Goal: Task Accomplishment & Management: Manage account settings

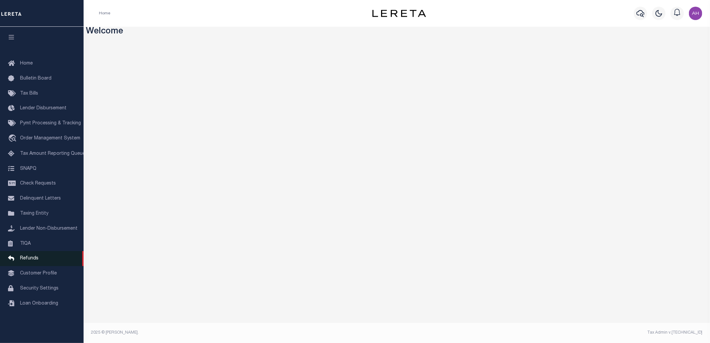
click at [33, 261] on span "Refunds" at bounding box center [29, 258] width 18 height 5
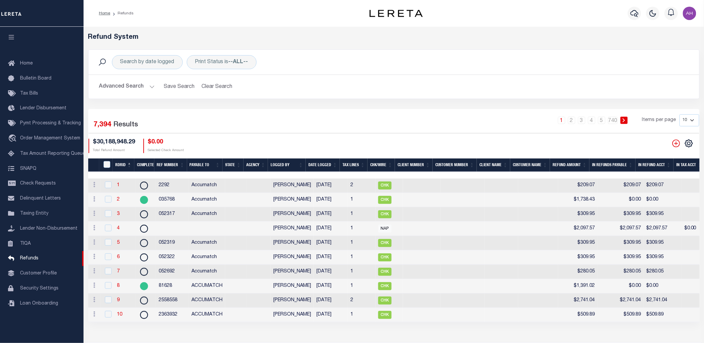
click at [131, 82] on button "Advanced Search" at bounding box center [126, 86] width 55 height 13
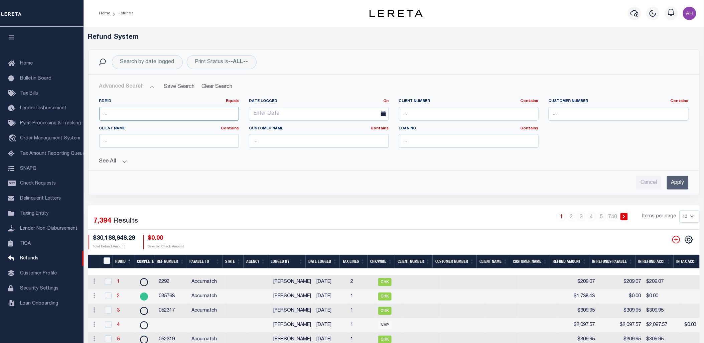
click at [154, 116] on input "number" at bounding box center [169, 114] width 140 height 14
type input "8"
type input "7217"
click at [676, 179] on input "Apply" at bounding box center [678, 183] width 22 height 14
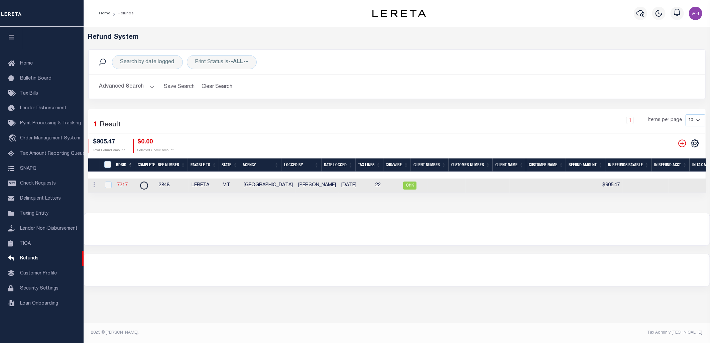
click at [122, 185] on link "7217" at bounding box center [122, 185] width 11 height 5
checkbox input "true"
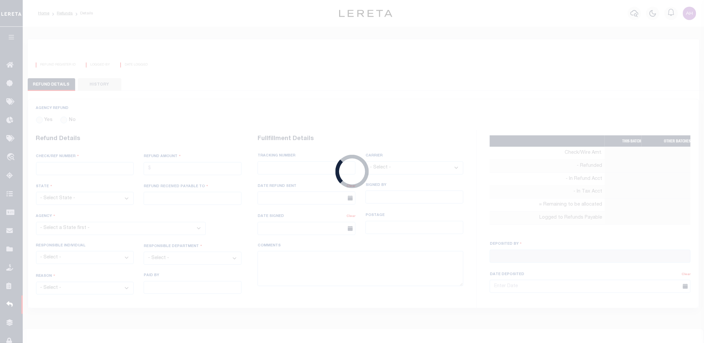
radio input "true"
type input "2848"
type input "$905.47"
select select "MT"
type input "LERETA"
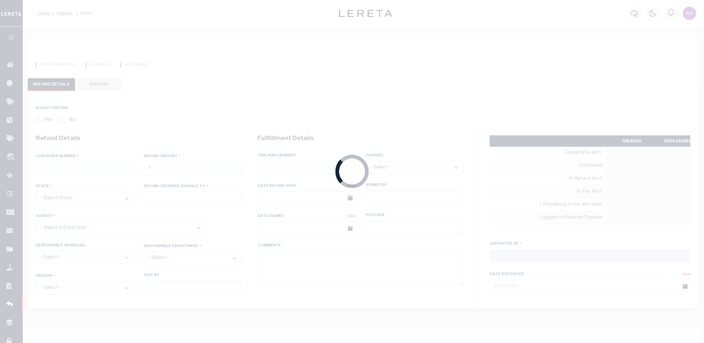
select select
select select "COL"
select select "OVP"
type input "8821 2424 4110"
select select "FDX"
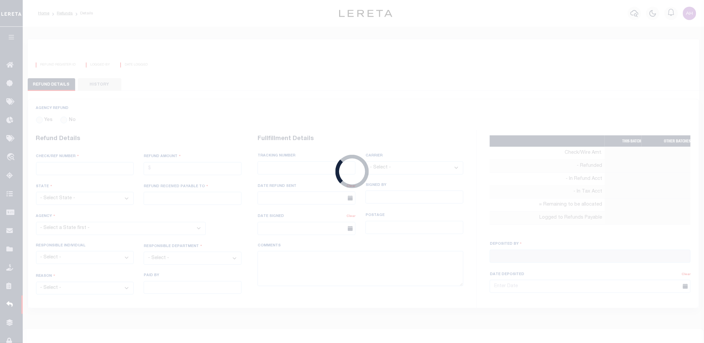
type input "06/18/2025"
type textarea "ENDORSING CK TO LENDER. THIS CHECK WILL BE MAILED ON 6-6-25"
type input "Martinez, Myrna"
type input "06/04/2025"
select select "3009900000"
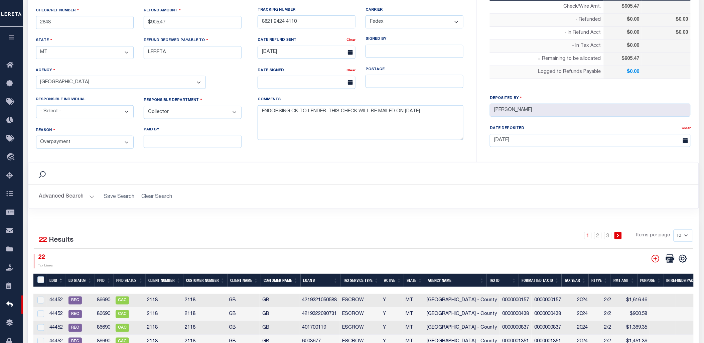
scroll to position [157, 0]
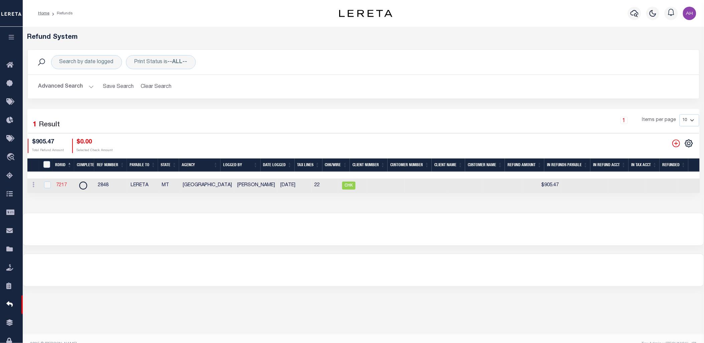
click at [61, 186] on link "7217" at bounding box center [61, 185] width 11 height 5
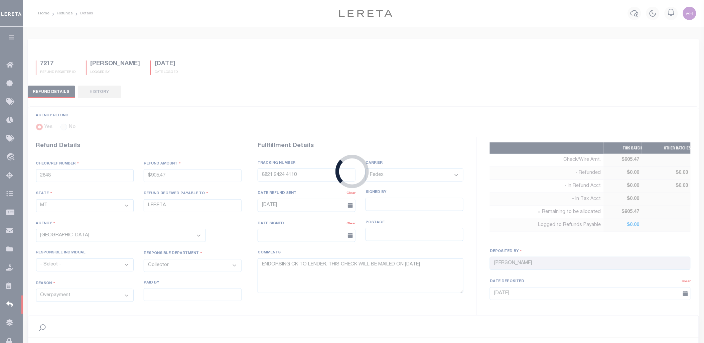
type input "$905.47"
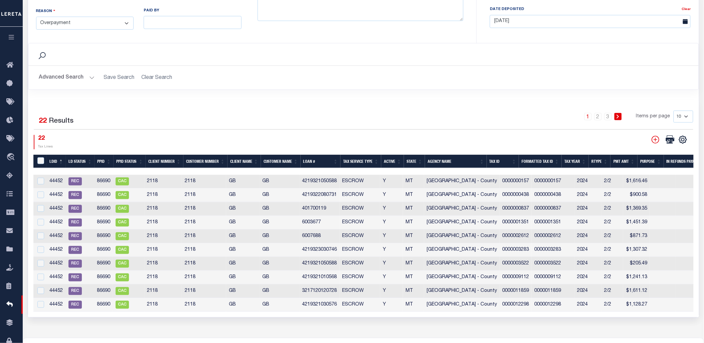
click at [685, 119] on select "10 25 50 100" at bounding box center [684, 117] width 20 height 12
select select "100"
click at [674, 111] on select "10 25 50 100" at bounding box center [684, 117] width 20 height 12
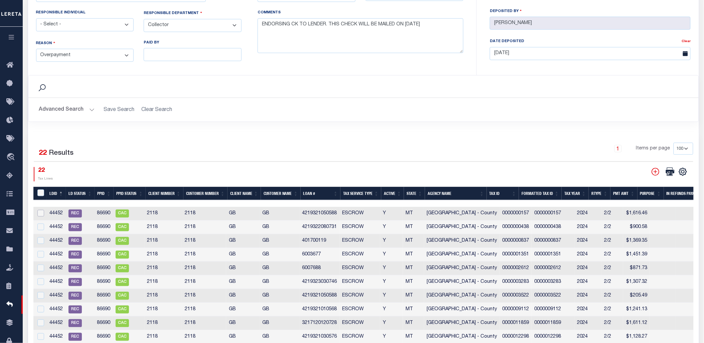
click at [38, 211] on input "checkbox" at bounding box center [40, 213] width 7 height 7
checkbox input "true"
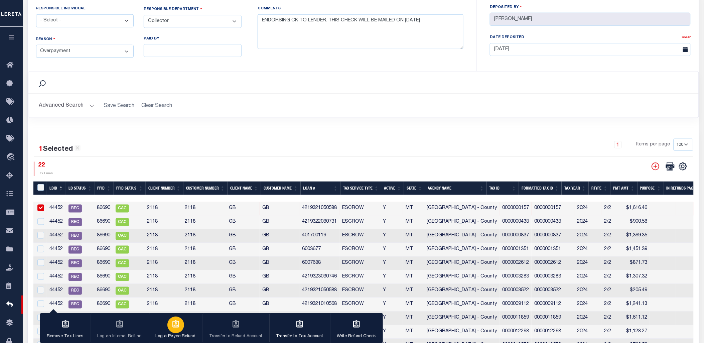
click at [174, 328] on icon "button" at bounding box center [175, 324] width 9 height 9
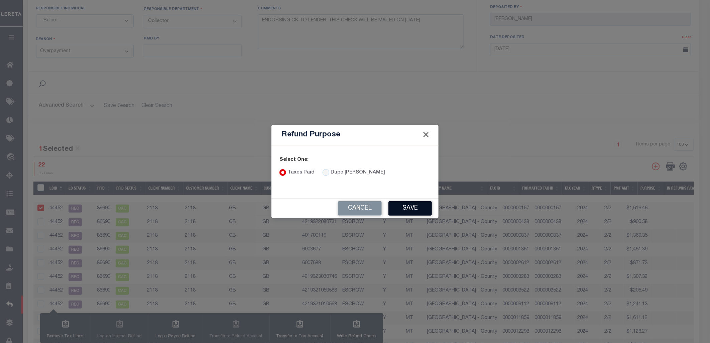
click at [420, 212] on button "Save" at bounding box center [409, 208] width 43 height 14
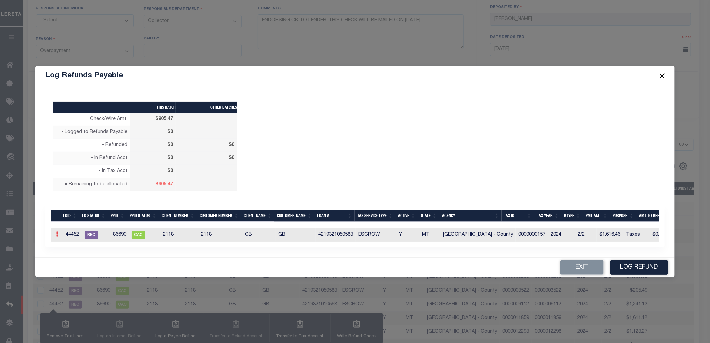
click at [55, 233] on link at bounding box center [56, 234] width 7 height 5
click at [70, 256] on link "Edit" at bounding box center [69, 255] width 30 height 11
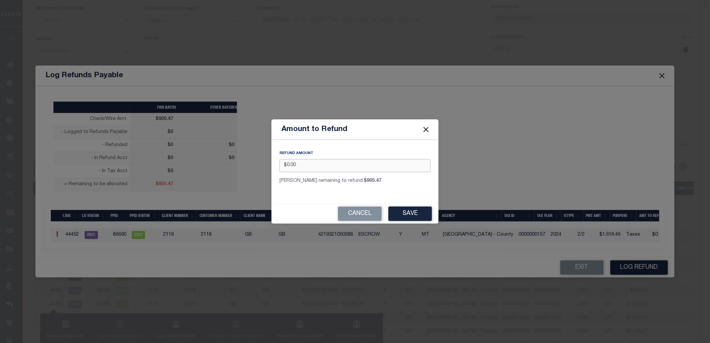
click at [306, 164] on input "$0.00" at bounding box center [354, 165] width 151 height 13
type input "$100.00"
click at [389, 192] on div "REFUND AMOUNT $100.00 Max remaining to refund: $905.47" at bounding box center [354, 169] width 167 height 58
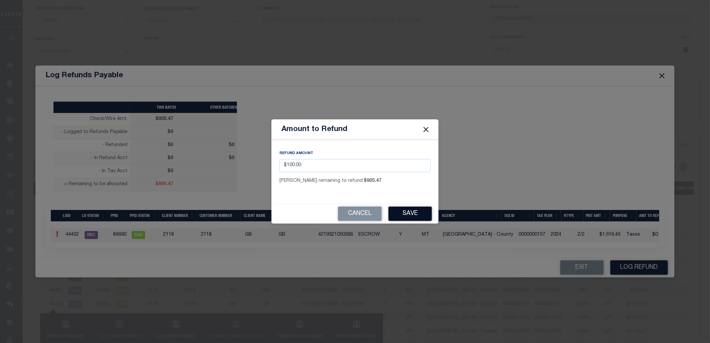
click at [411, 211] on button "Save" at bounding box center [409, 213] width 43 height 14
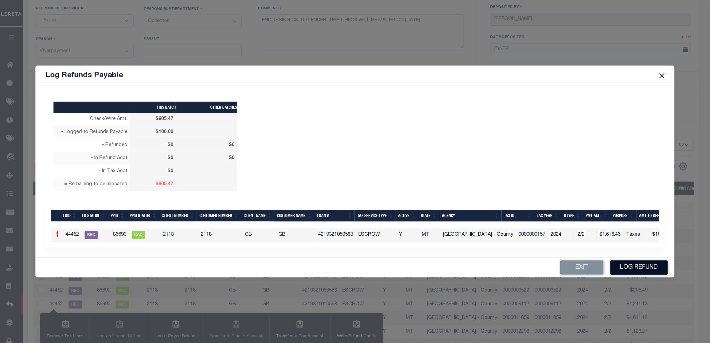
click at [647, 271] on button "Log Refund" at bounding box center [638, 267] width 57 height 14
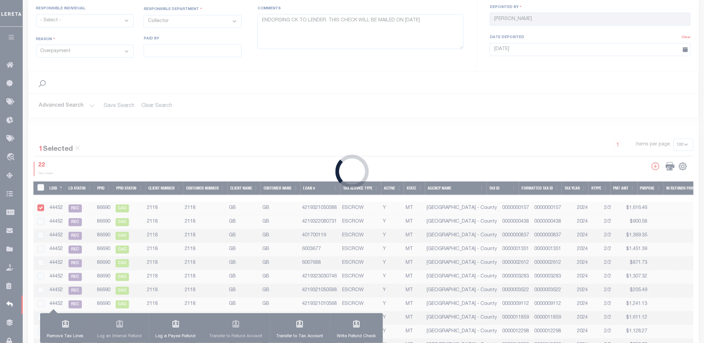
type input "$905.47"
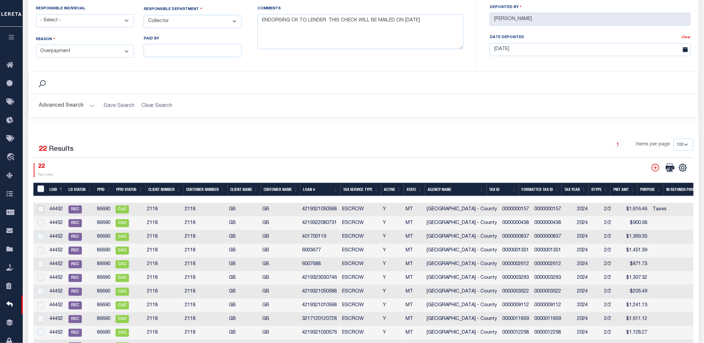
click at [42, 210] on input "checkbox" at bounding box center [40, 209] width 7 height 7
checkbox input "true"
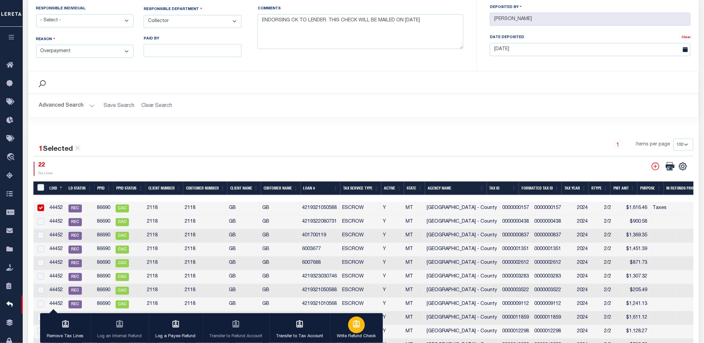
click at [361, 331] on button "Write Refund Check" at bounding box center [356, 328] width 53 height 30
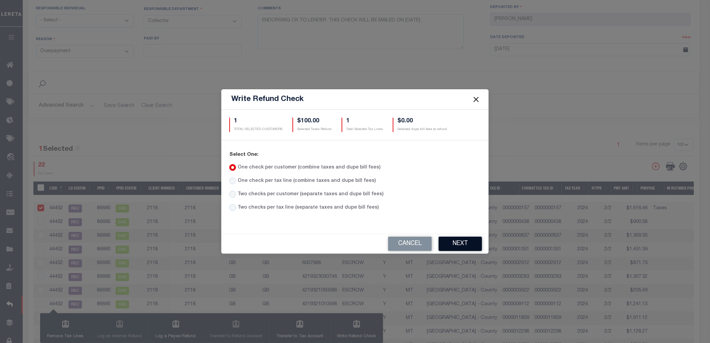
click at [476, 242] on button "Next" at bounding box center [459, 244] width 43 height 14
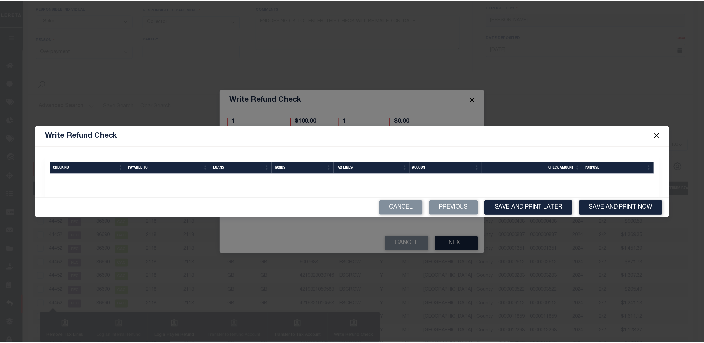
scroll to position [51, 0]
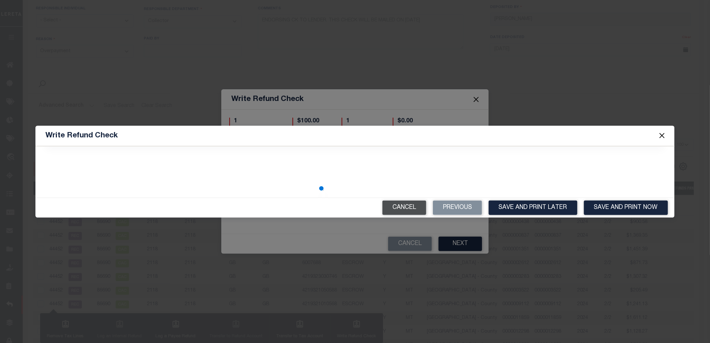
click at [397, 207] on button "Cancel" at bounding box center [404, 207] width 44 height 14
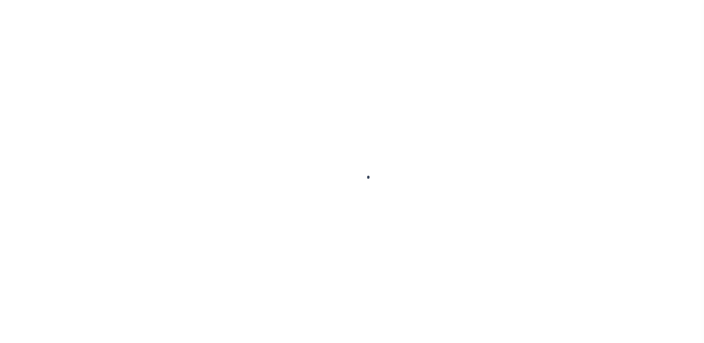
select select "MT"
select select "COL"
select select "OVP"
select select "FDX"
type input "$905.47"
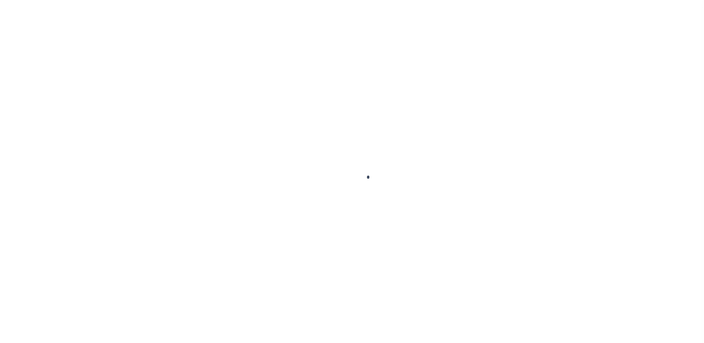
select select
type input "06/18/2025"
type input "Martinez, Myrna"
type input "06/04/2025"
select select "3009900000"
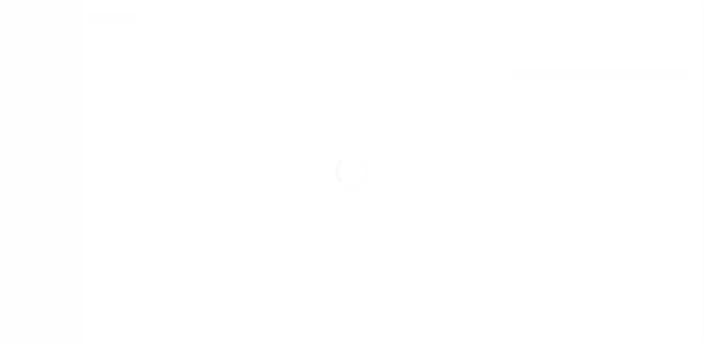
scroll to position [74, 0]
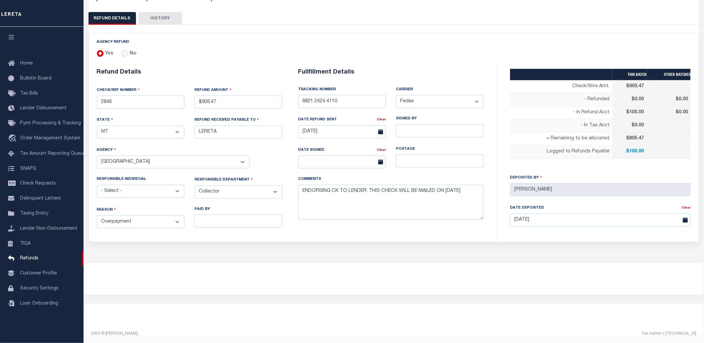
select select "100"
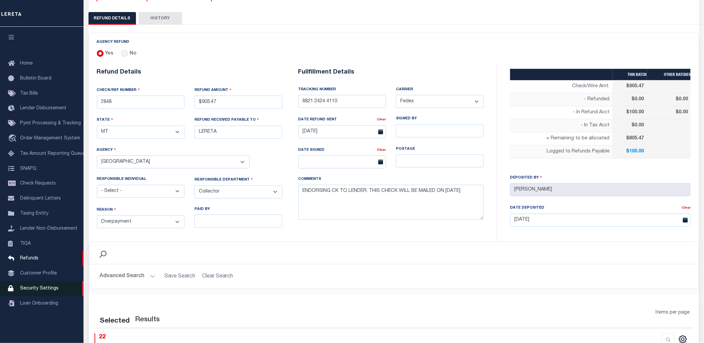
select select "100"
click at [30, 287] on span "Security Settings" at bounding box center [39, 288] width 38 height 5
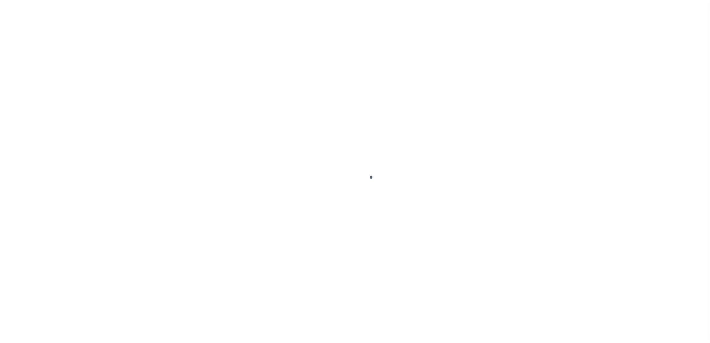
select select "100"
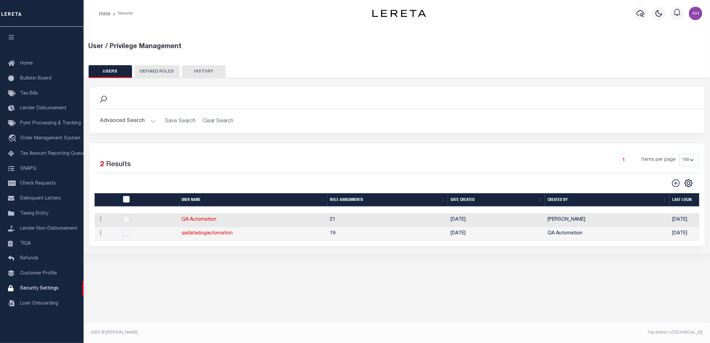
click at [138, 122] on button "Advanced Search" at bounding box center [127, 121] width 55 height 13
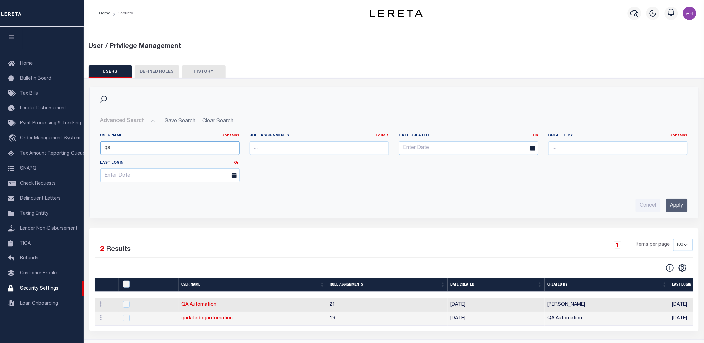
click at [188, 145] on input "qa" at bounding box center [169, 148] width 139 height 14
type input "ahmad"
click at [681, 204] on input "Apply" at bounding box center [677, 205] width 22 height 14
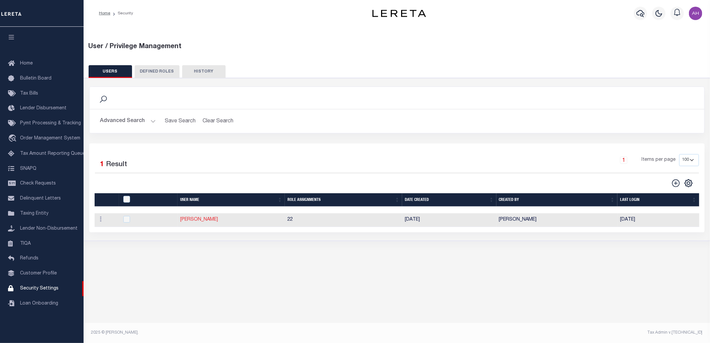
click at [190, 219] on link "Ahmad Darwish" at bounding box center [199, 219] width 38 height 5
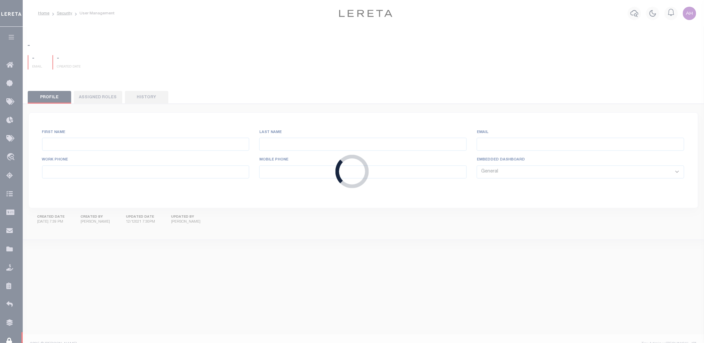
type input "Ahmad"
type input "Darwish"
type input "Ahmad.Darwish@accumatch.com"
select select "LOC"
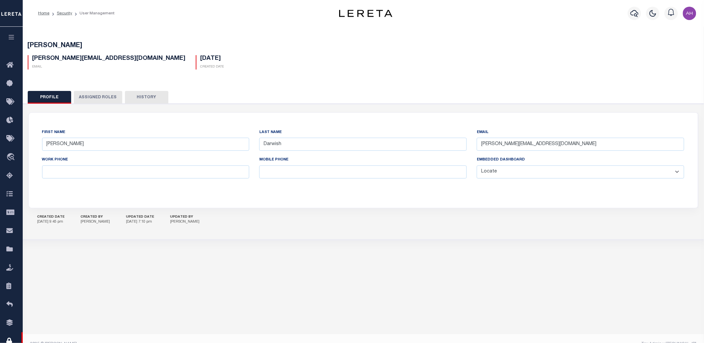
click at [99, 97] on button "Assigned Roles" at bounding box center [98, 97] width 48 height 13
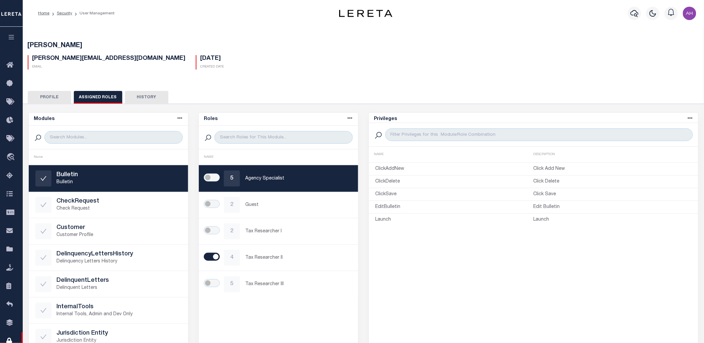
click at [52, 96] on button "Profile" at bounding box center [49, 97] width 43 height 13
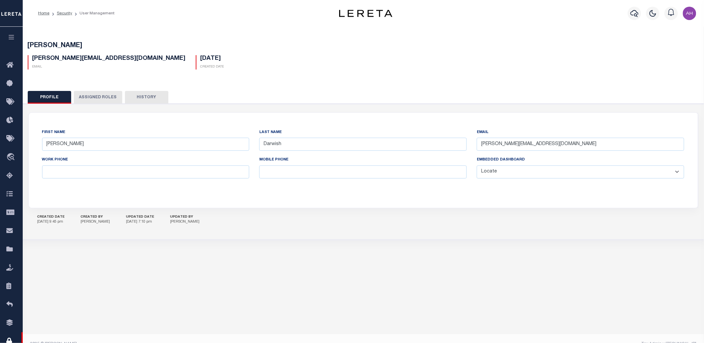
click at [107, 95] on button "Assigned Roles" at bounding box center [98, 97] width 48 height 13
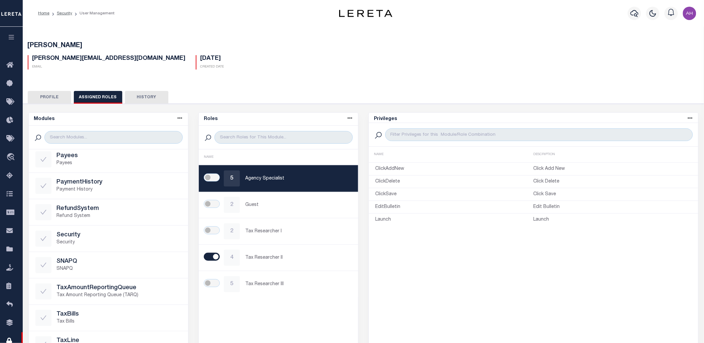
scroll to position [96, 0]
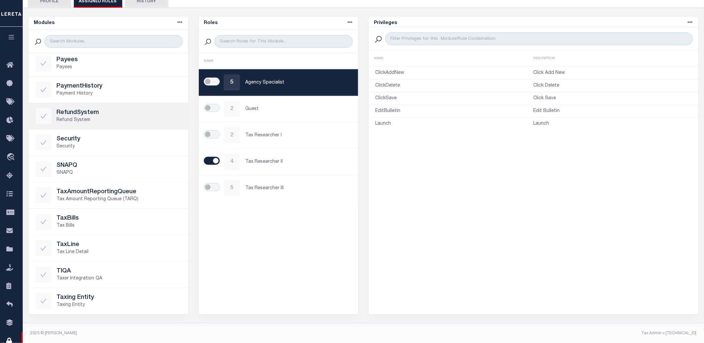
click at [109, 113] on h5 "RefundSystem" at bounding box center [119, 112] width 125 height 7
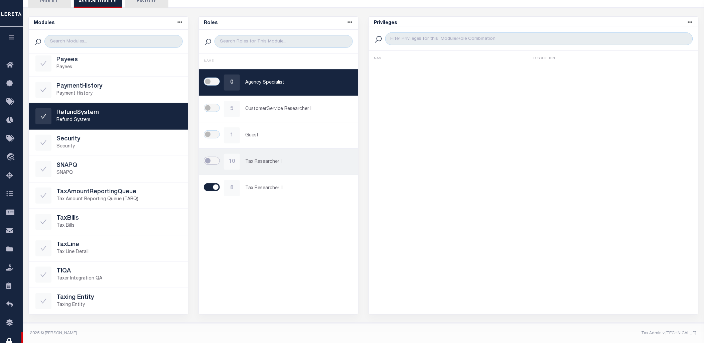
click at [215, 163] on input "checkbox" at bounding box center [212, 161] width 16 height 8
checkbox input "true"
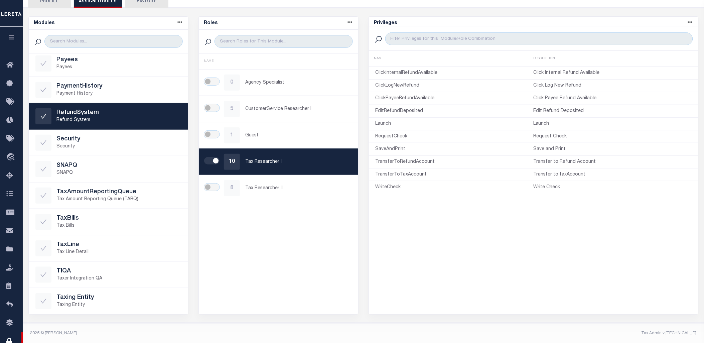
click at [17, 31] on button "button" at bounding box center [11, 38] width 23 height 23
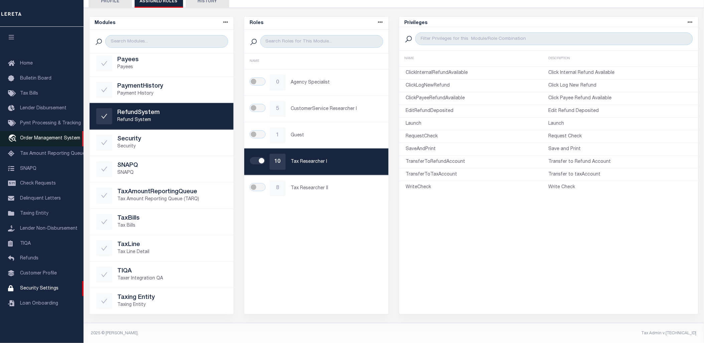
click at [44, 140] on span "Order Management System" at bounding box center [50, 138] width 60 height 5
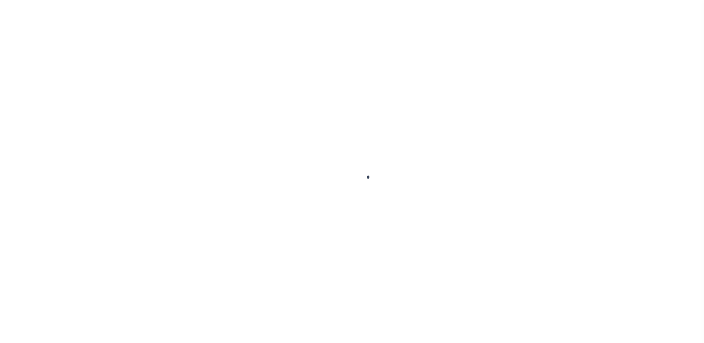
radio input "true"
type input "2848"
type input "$905.47"
select select "MT"
type input "LERETA"
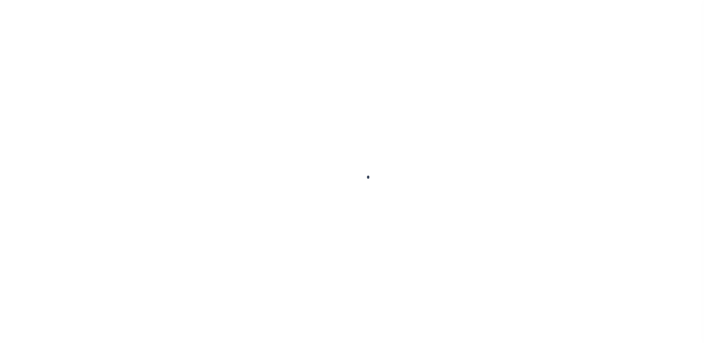
select select
select select "COL"
select select "OVP"
type input "8821 2424 4110"
select select "FDX"
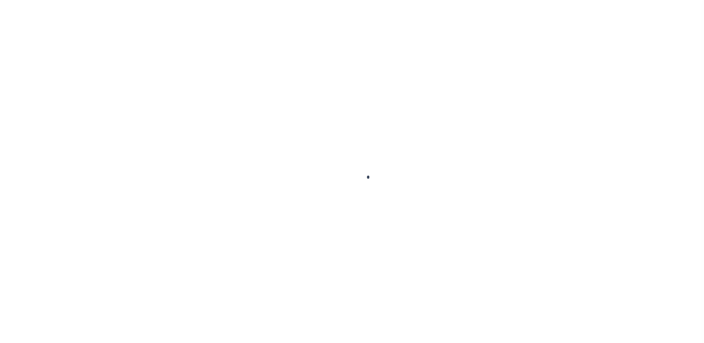
type input "[DATE]"
type textarea "ENDORSING CK TO LENDER. THIS CHECK WILL BE MAILED ON [DATE]"
type input "[PERSON_NAME]"
type input "[DATE]"
select select "3009900000"
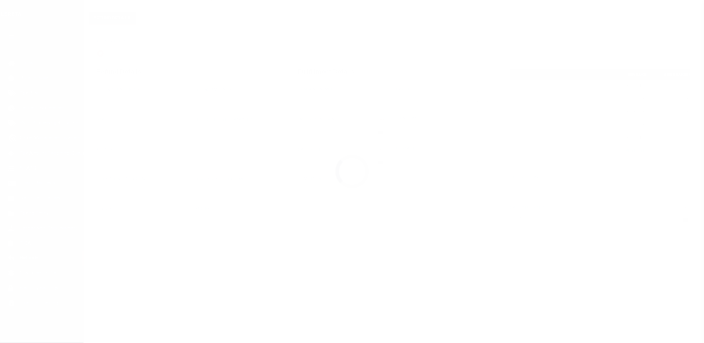
scroll to position [74, 0]
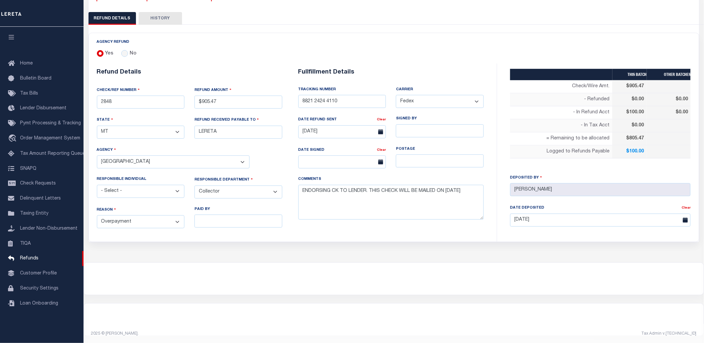
select select "100"
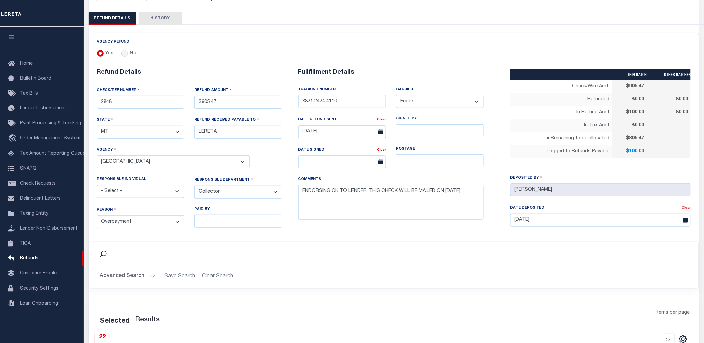
select select "100"
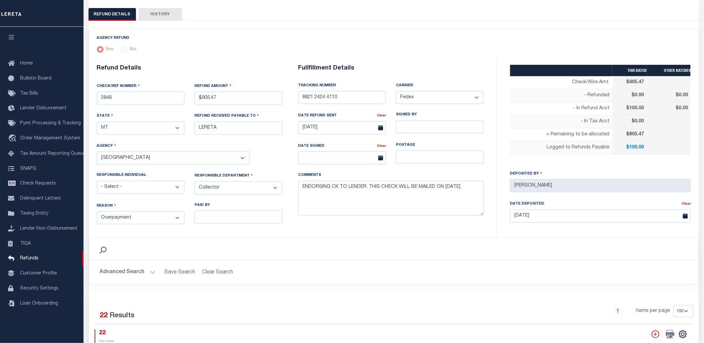
scroll to position [188, 0]
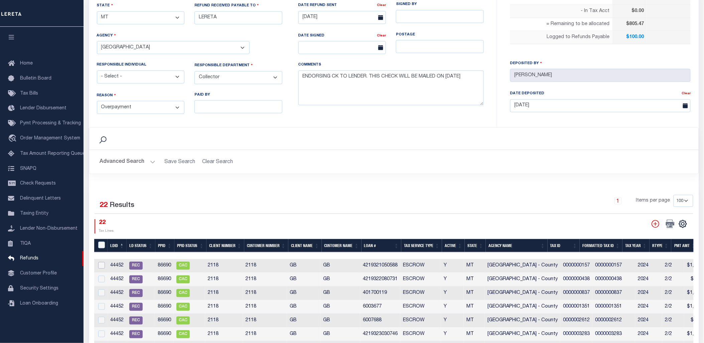
click at [100, 263] on input "checkbox" at bounding box center [101, 265] width 7 height 7
checkbox input "true"
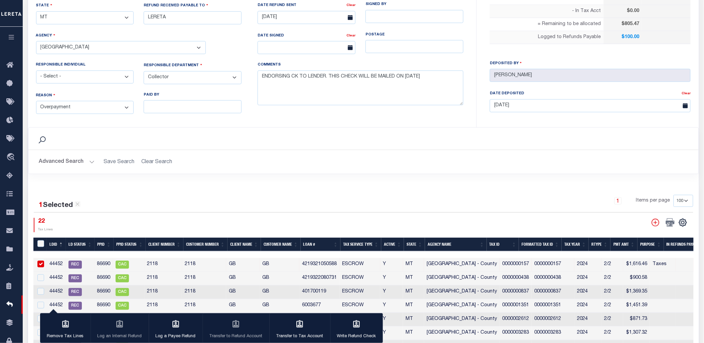
scroll to position [243, 0]
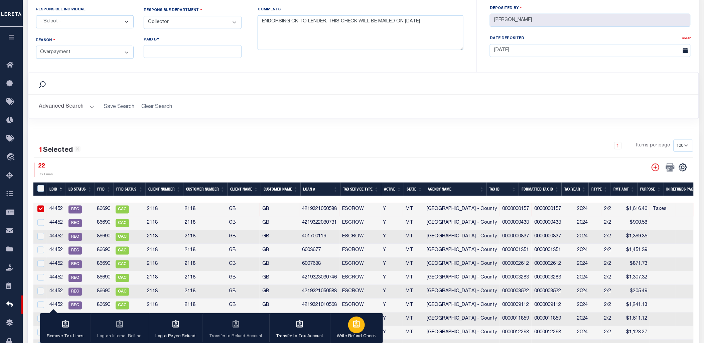
click at [356, 326] on icon "button" at bounding box center [356, 323] width 7 height 7
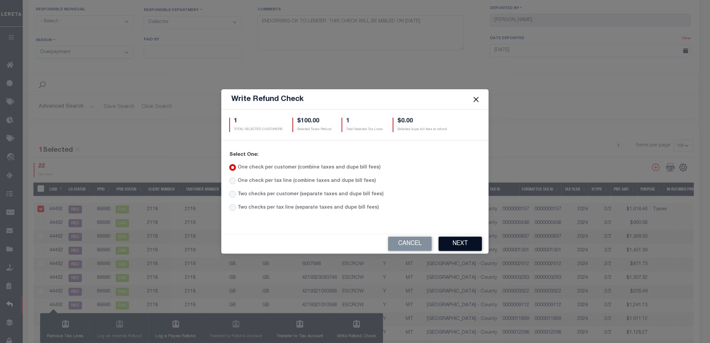
click at [460, 244] on button "Next" at bounding box center [459, 244] width 43 height 14
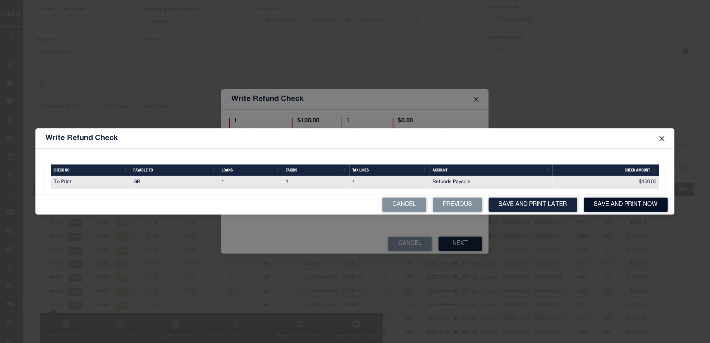
click at [627, 210] on button "Save and Print Now" at bounding box center [626, 204] width 84 height 14
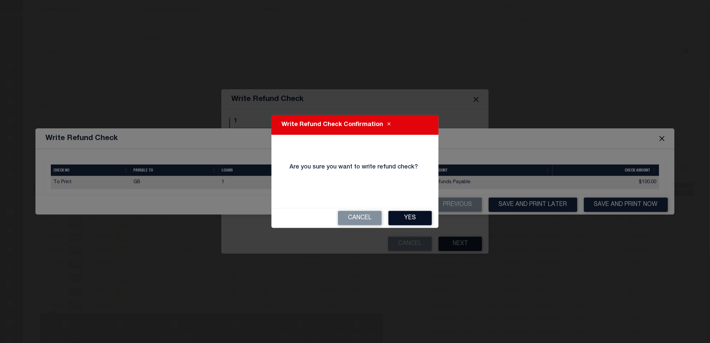
click at [416, 219] on button "Yes" at bounding box center [409, 218] width 43 height 14
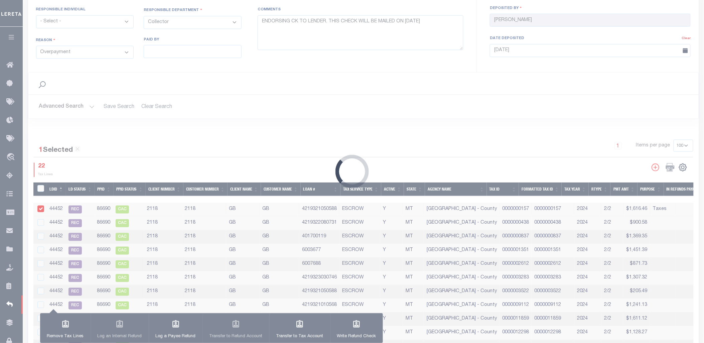
type input "$905.47"
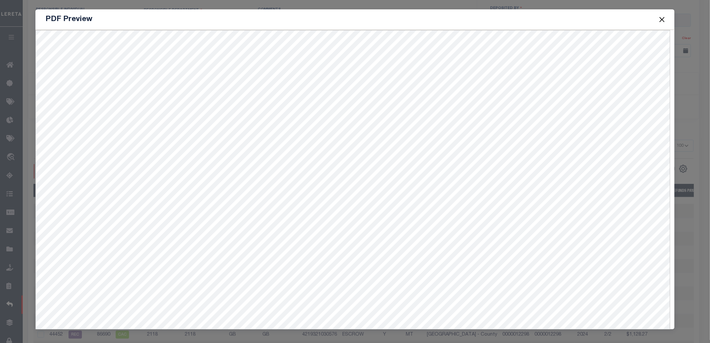
click at [663, 17] on button "Close" at bounding box center [662, 19] width 9 height 9
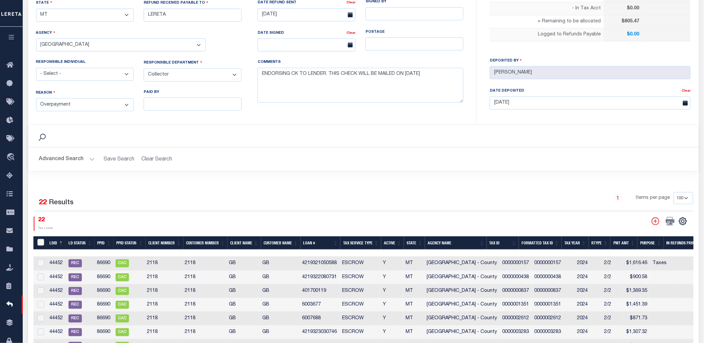
scroll to position [225, 0]
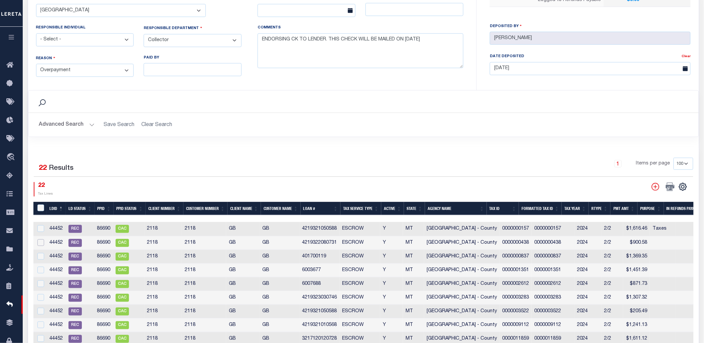
click at [41, 243] on input "checkbox" at bounding box center [40, 242] width 7 height 7
checkbox input "true"
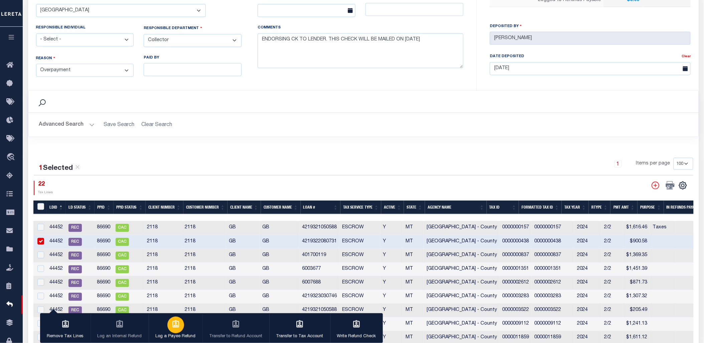
click at [171, 326] on icon "button" at bounding box center [175, 324] width 9 height 9
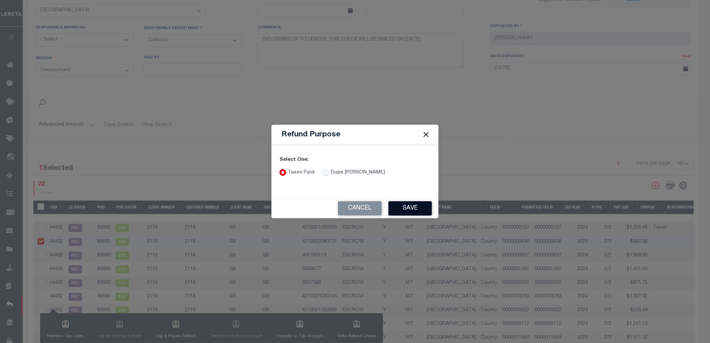
click at [405, 206] on button "Save" at bounding box center [409, 208] width 43 height 14
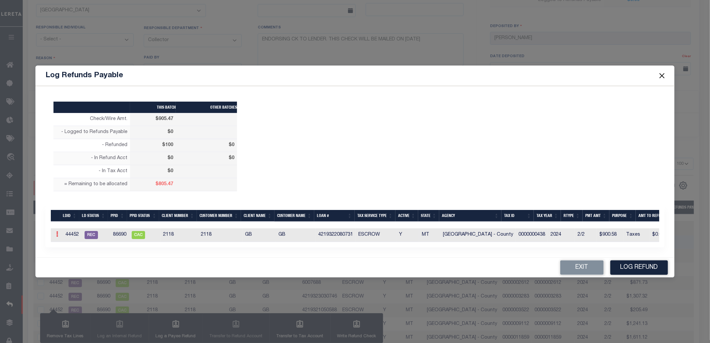
click at [58, 233] on link at bounding box center [56, 234] width 7 height 5
click at [74, 253] on link "Edit" at bounding box center [69, 255] width 30 height 11
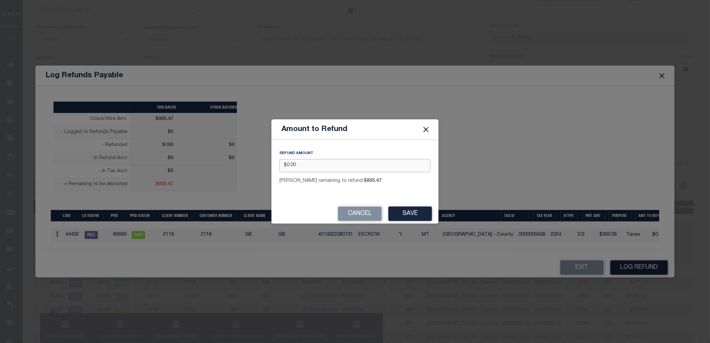
click at [301, 163] on input "$0.00" at bounding box center [354, 165] width 151 height 13
type input "$100.00"
click at [416, 215] on button "Save" at bounding box center [409, 213] width 43 height 14
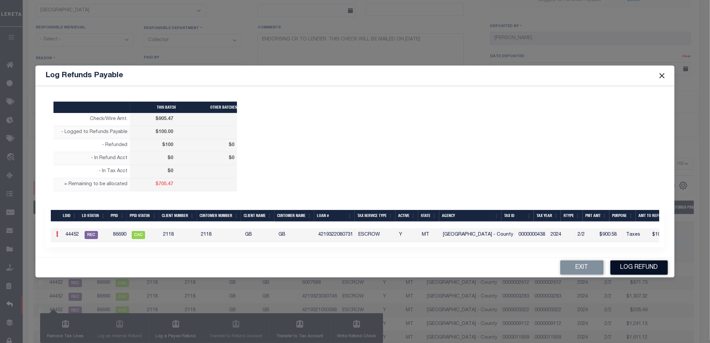
click at [639, 269] on button "Log Refund" at bounding box center [638, 267] width 57 height 14
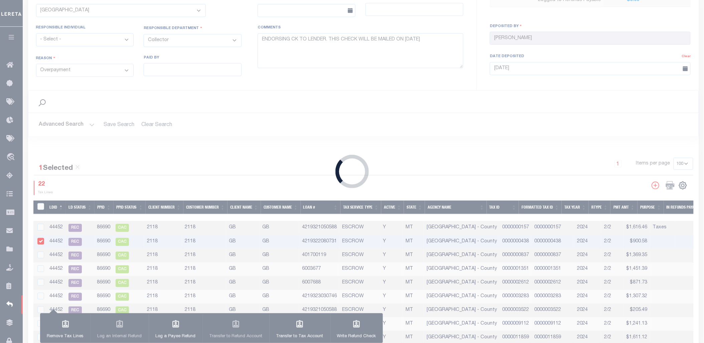
type input "$905.47"
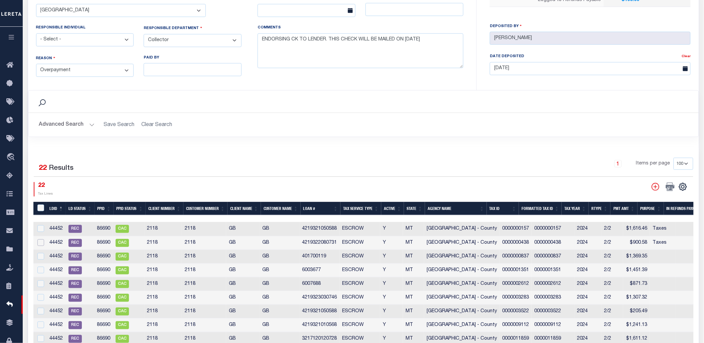
click at [43, 240] on input "checkbox" at bounding box center [40, 242] width 7 height 7
checkbox input "true"
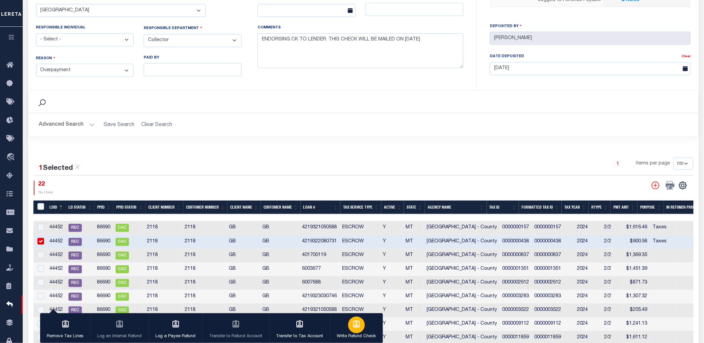
click at [358, 326] on icon "button" at bounding box center [356, 324] width 9 height 9
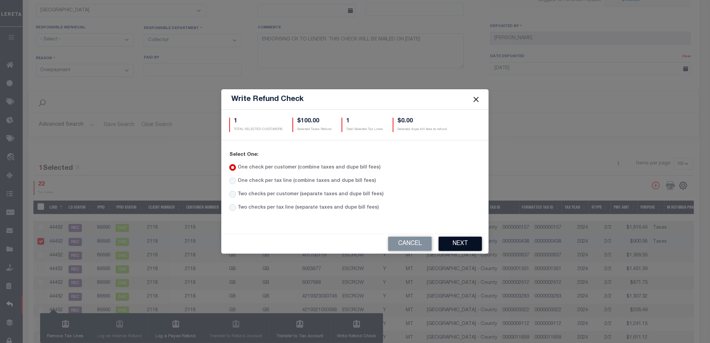
click at [459, 246] on button "Next" at bounding box center [459, 244] width 43 height 14
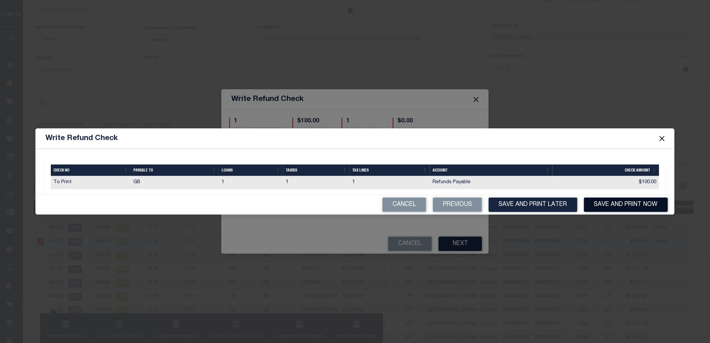
click at [637, 209] on button "Save and Print Now" at bounding box center [626, 204] width 84 height 14
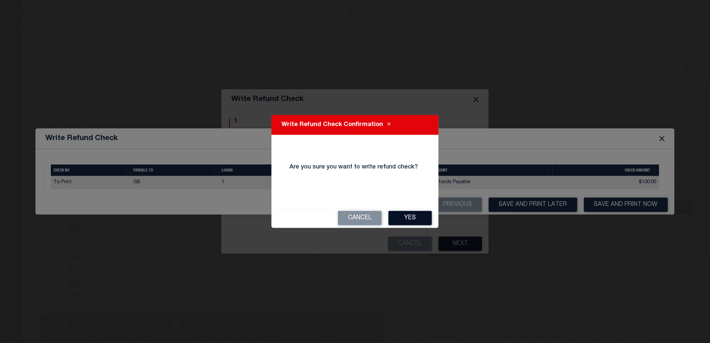
click at [415, 221] on button "Yes" at bounding box center [409, 218] width 43 height 14
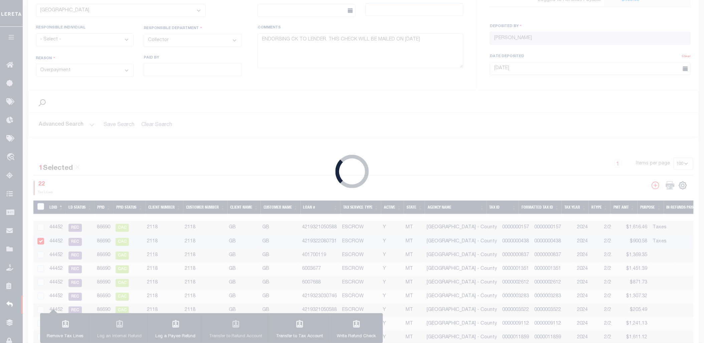
type input "$905.47"
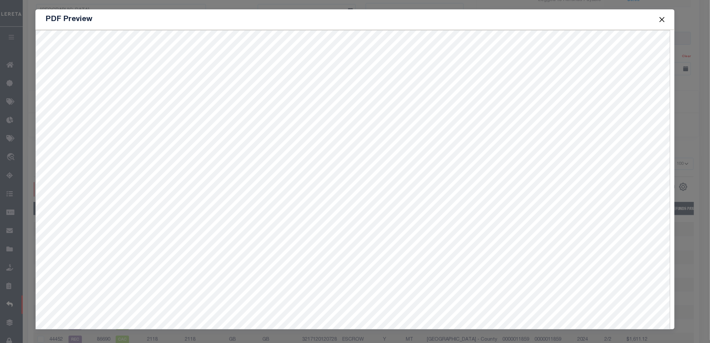
click at [662, 21] on button "Close" at bounding box center [662, 19] width 9 height 9
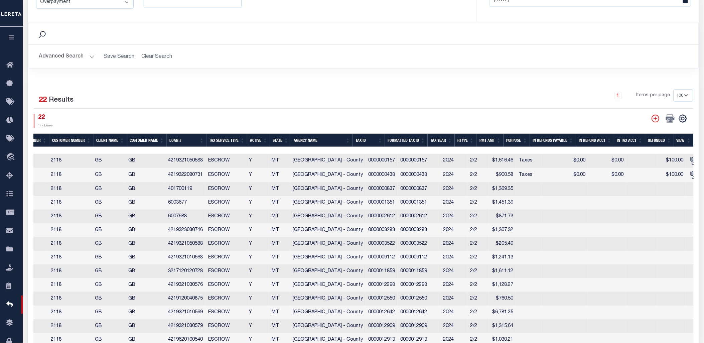
scroll to position [0, 15]
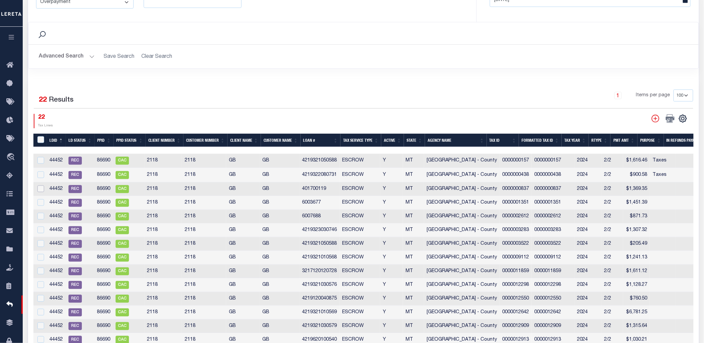
click at [42, 188] on input "checkbox" at bounding box center [40, 188] width 7 height 7
checkbox input "true"
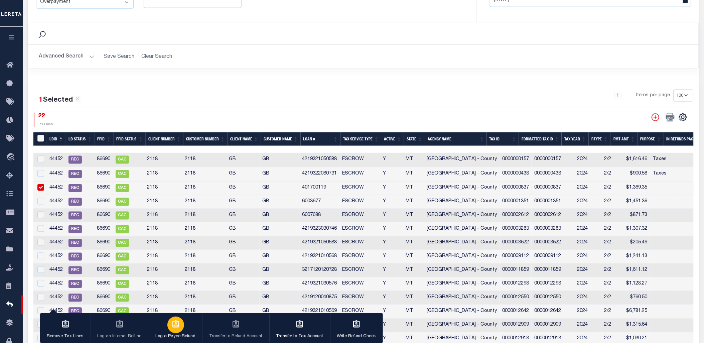
click at [178, 327] on div "button" at bounding box center [175, 324] width 17 height 17
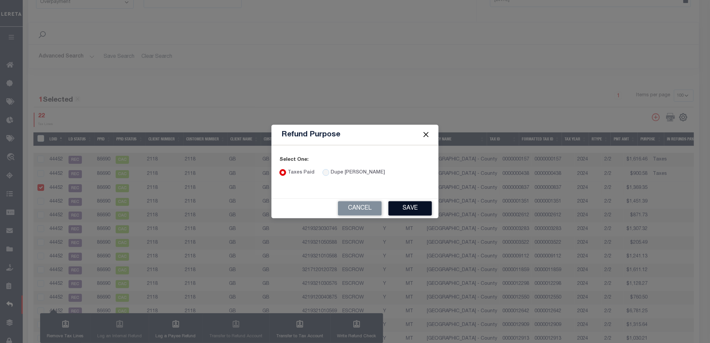
click at [416, 210] on button "Save" at bounding box center [409, 208] width 43 height 14
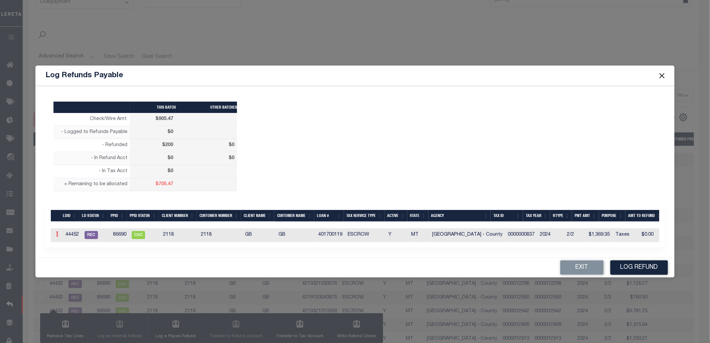
click at [58, 232] on icon at bounding box center [57, 233] width 2 height 5
click at [67, 253] on link "Edit" at bounding box center [69, 255] width 30 height 11
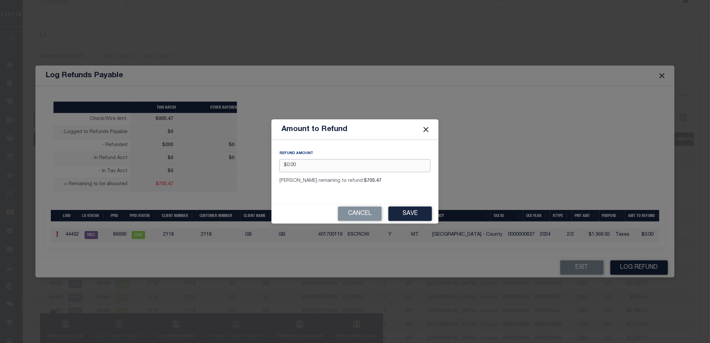
click at [305, 162] on input "$0.00" at bounding box center [354, 165] width 151 height 13
type input "$50.00"
click at [406, 194] on div "REFUND AMOUNT $50.00 Max remaining to refund: $705.47" at bounding box center [354, 169] width 167 height 58
click at [411, 214] on button "Save" at bounding box center [409, 213] width 43 height 14
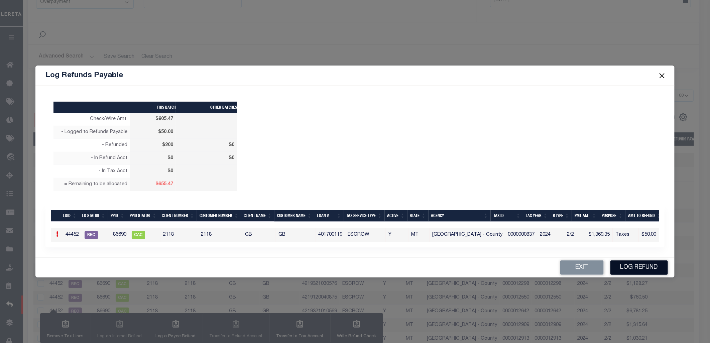
click at [633, 270] on button "Log Refund" at bounding box center [638, 267] width 57 height 14
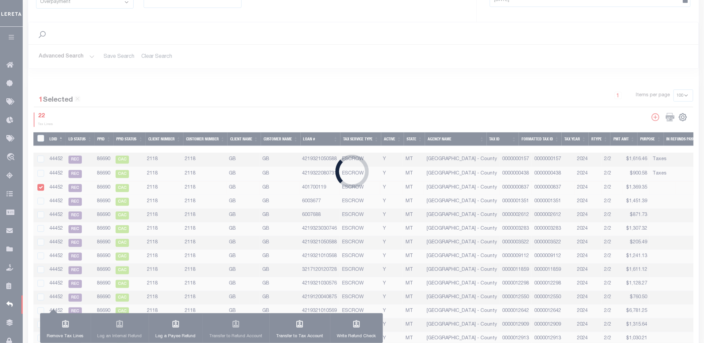
type input "$905.47"
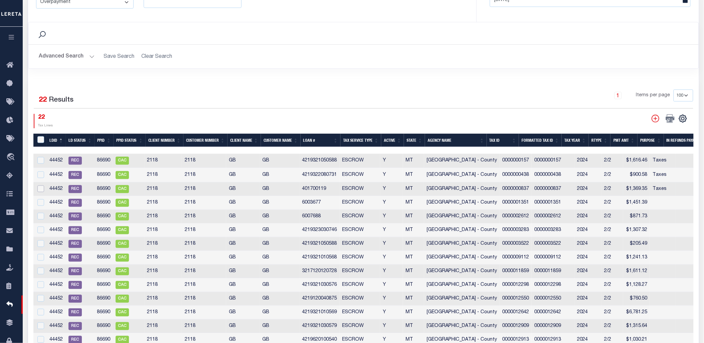
click at [41, 188] on input "checkbox" at bounding box center [40, 188] width 7 height 7
checkbox input "true"
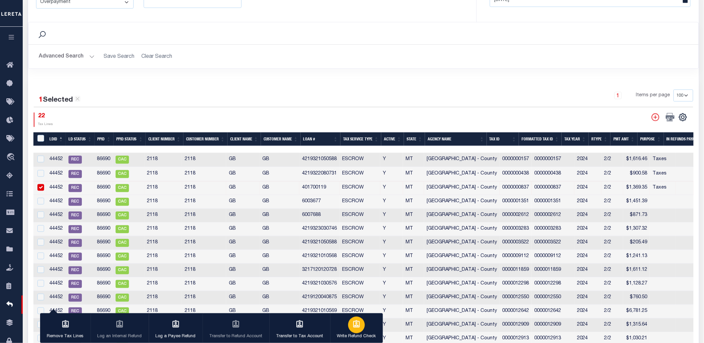
click at [357, 331] on div "button" at bounding box center [356, 324] width 17 height 17
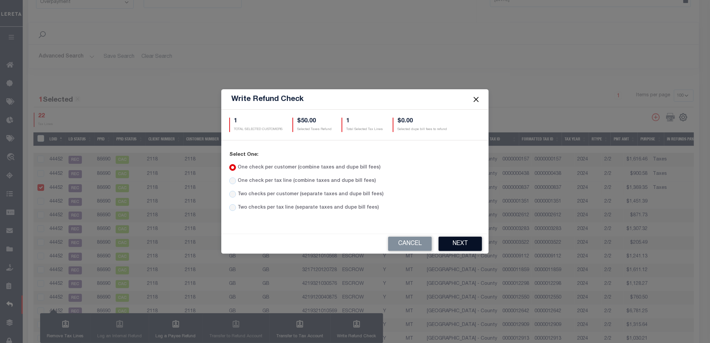
click at [460, 245] on button "Next" at bounding box center [459, 244] width 43 height 14
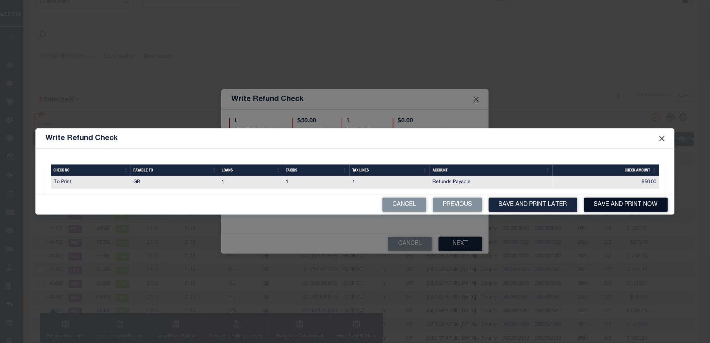
click at [609, 208] on button "Save and Print Now" at bounding box center [626, 204] width 84 height 14
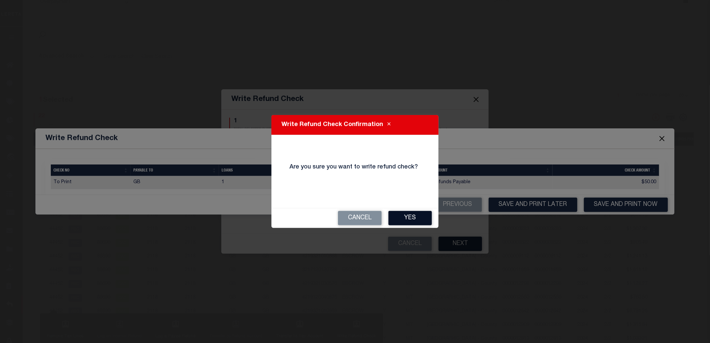
click at [422, 215] on button "Yes" at bounding box center [409, 218] width 43 height 14
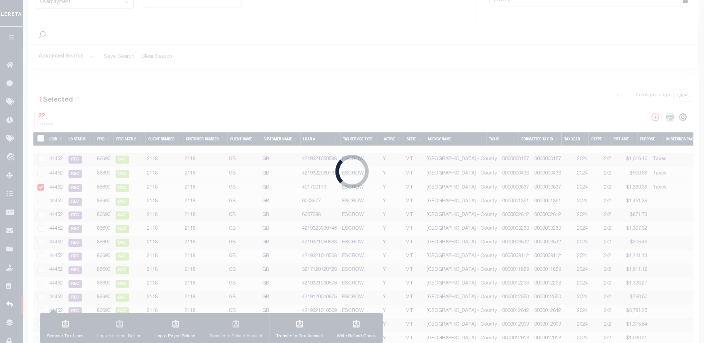
type input "$905.47"
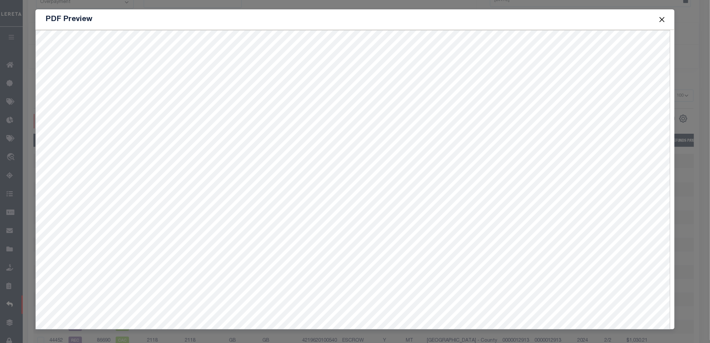
click at [662, 21] on button "Close" at bounding box center [662, 19] width 9 height 9
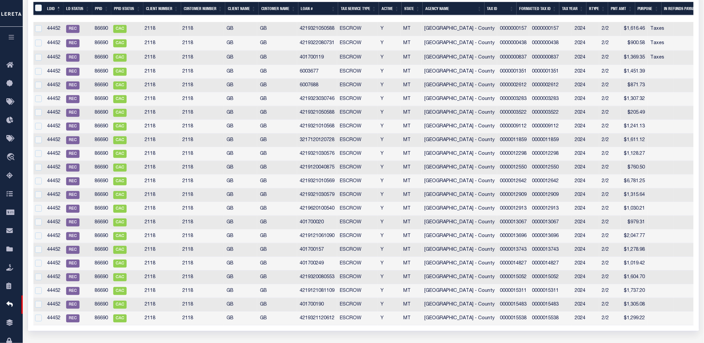
scroll to position [0, 0]
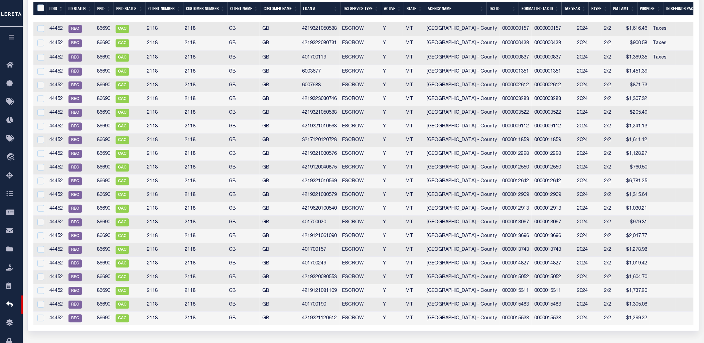
click at [325, 113] on td "4219321050588" at bounding box center [319, 113] width 40 height 14
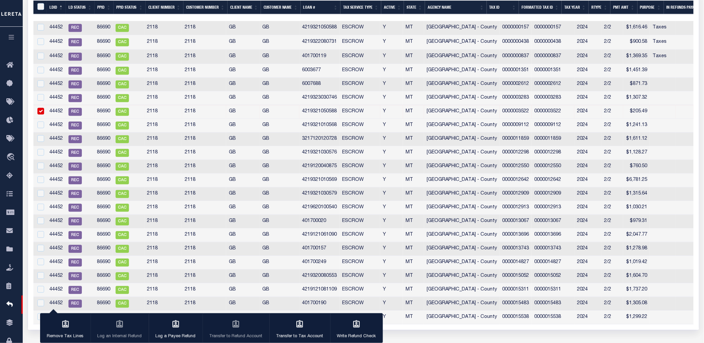
click at [325, 113] on td "4219321050588" at bounding box center [319, 112] width 40 height 14
checkbox input "false"
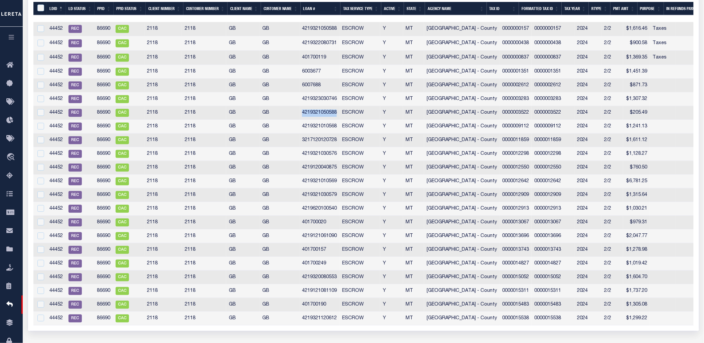
copy td "4219321050588"
click at [326, 126] on td "4219321010568" at bounding box center [319, 127] width 40 height 14
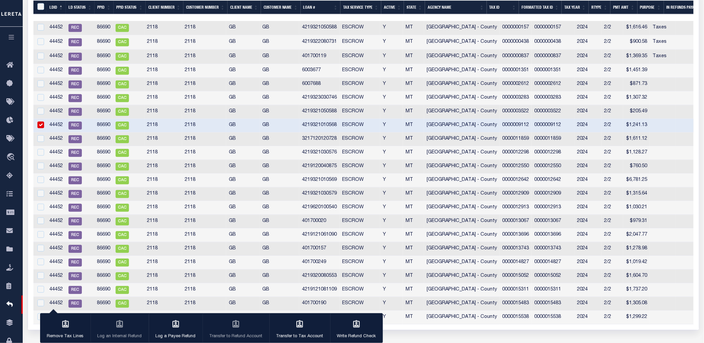
scroll to position [425, 0]
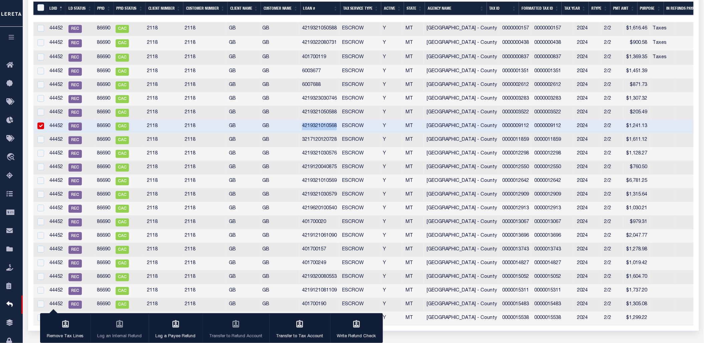
click at [326, 126] on td "4219321010568" at bounding box center [319, 127] width 40 height 14
checkbox input "false"
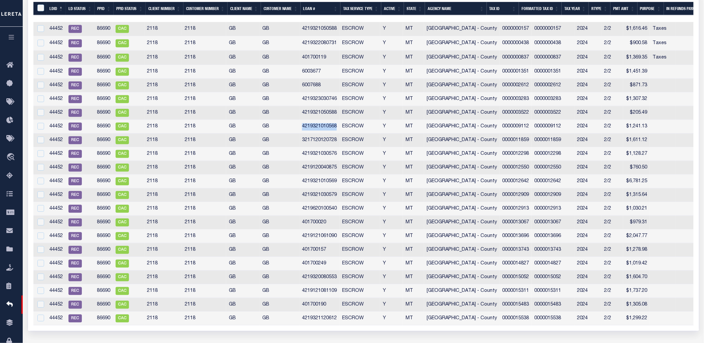
copy td "4219321010568"
click at [326, 154] on td "4219321030576" at bounding box center [319, 154] width 40 height 14
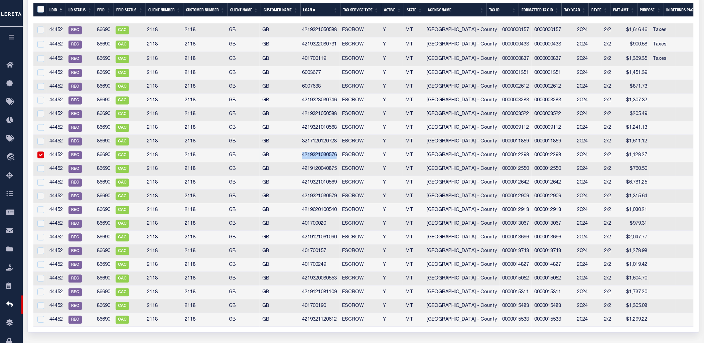
click at [326, 154] on td "4219321030576" at bounding box center [319, 156] width 40 height 14
checkbox input "false"
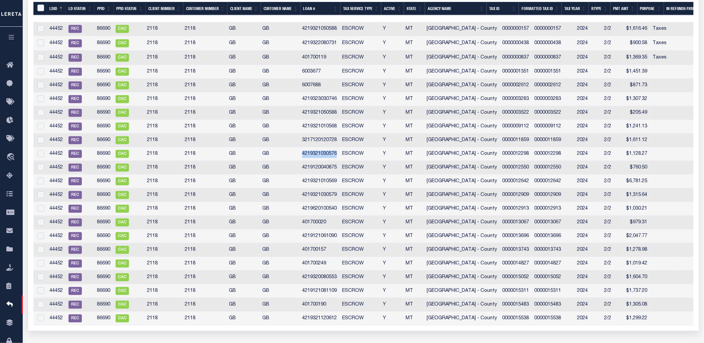
copy td "4219321030576"
click at [328, 168] on td "4219120040875" at bounding box center [319, 168] width 40 height 14
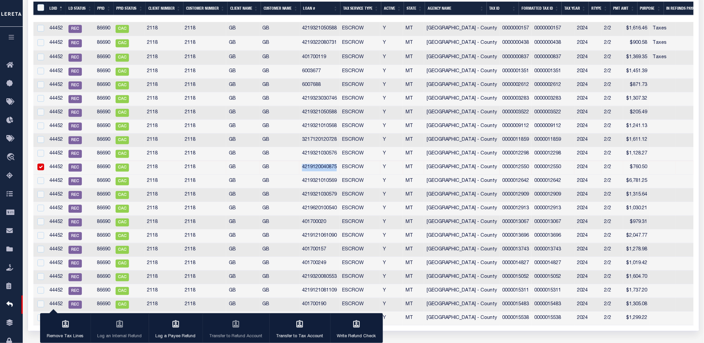
click at [328, 168] on td "4219120040875" at bounding box center [319, 168] width 40 height 14
checkbox input "false"
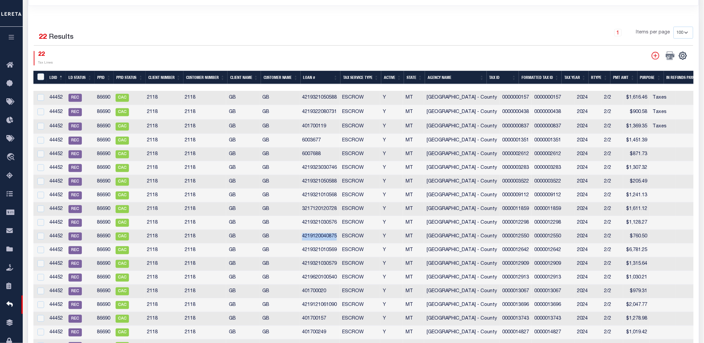
scroll to position [360, 0]
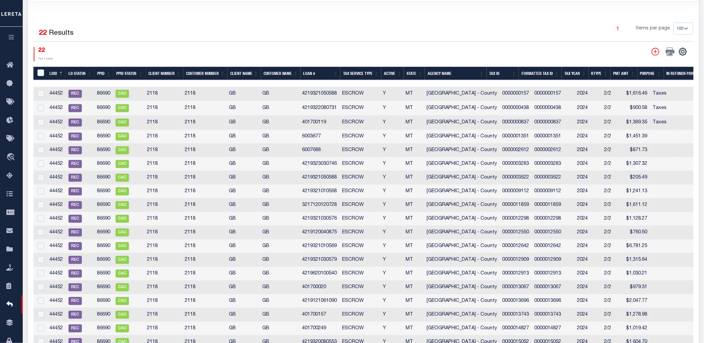
click at [366, 178] on td "ESCROW" at bounding box center [359, 178] width 41 height 14
checkbox input "true"
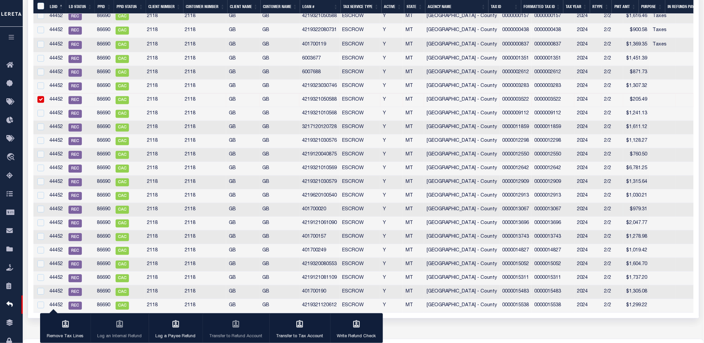
scroll to position [418, 0]
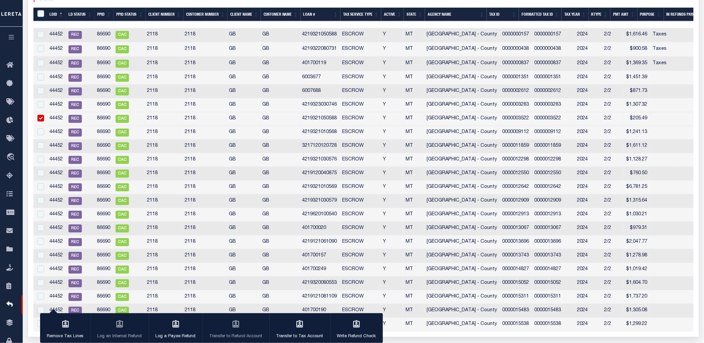
click at [326, 133] on td "4219321010568" at bounding box center [319, 133] width 40 height 14
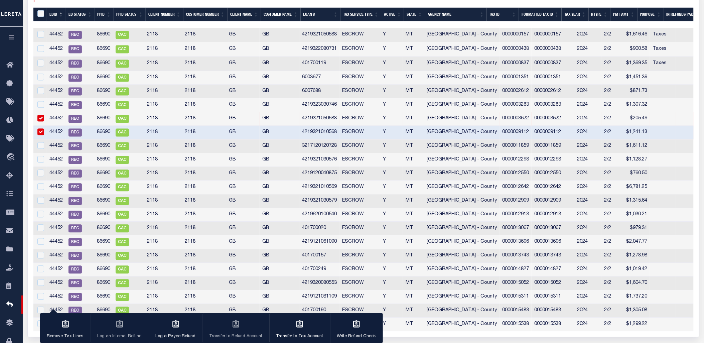
click at [326, 133] on td "4219321010568" at bounding box center [319, 133] width 40 height 14
checkbox input "false"
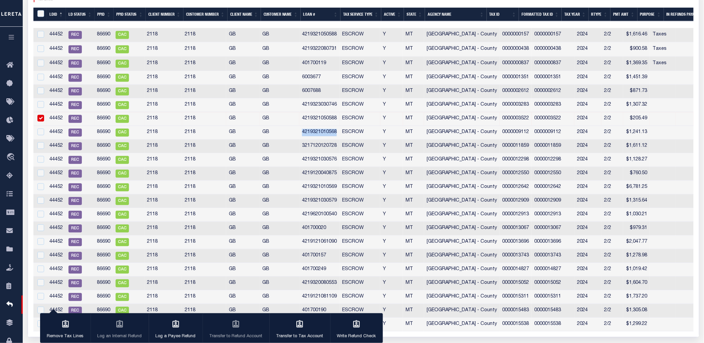
copy td "4219321010568"
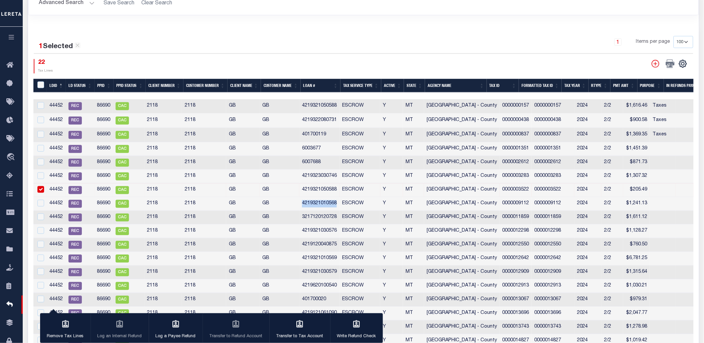
scroll to position [350, 0]
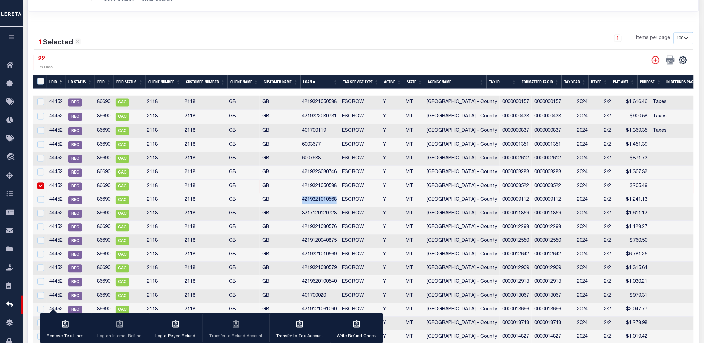
click at [300, 59] on div "22 Tax Lines" at bounding box center [199, 62] width 330 height 14
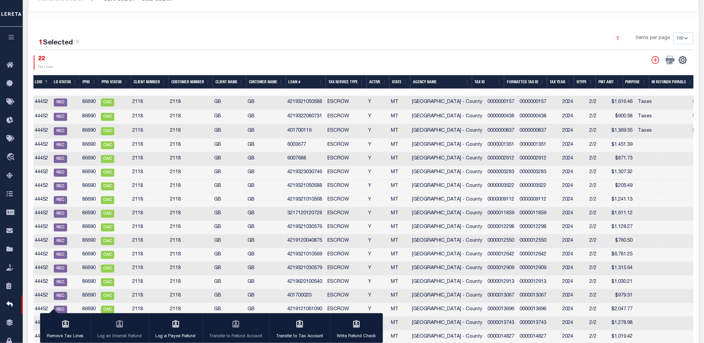
scroll to position [0, 11]
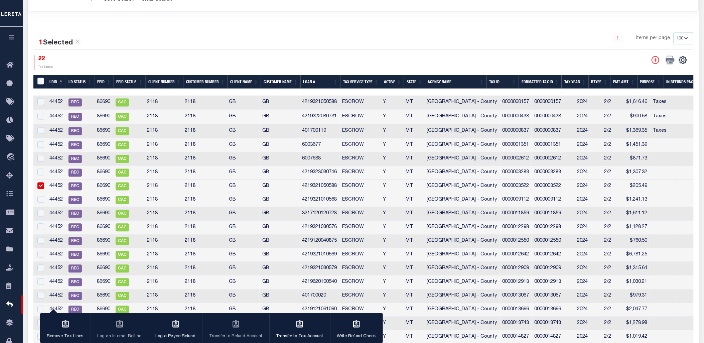
click at [320, 102] on td "4219321050588" at bounding box center [319, 103] width 40 height 14
click at [328, 101] on td "4219321050588" at bounding box center [319, 103] width 40 height 14
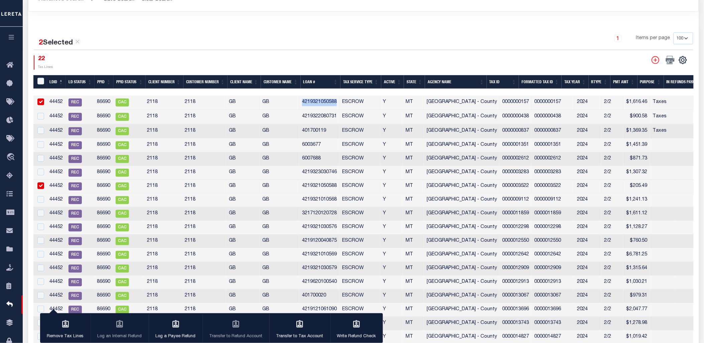
click at [328, 101] on td "4219321050588" at bounding box center [319, 103] width 40 height 14
checkbox input "false"
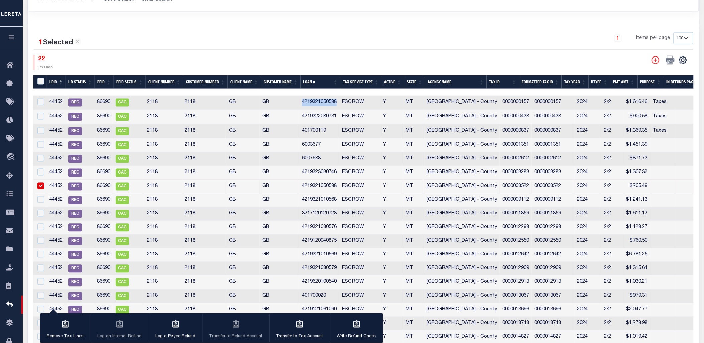
copy td "4219321050588"
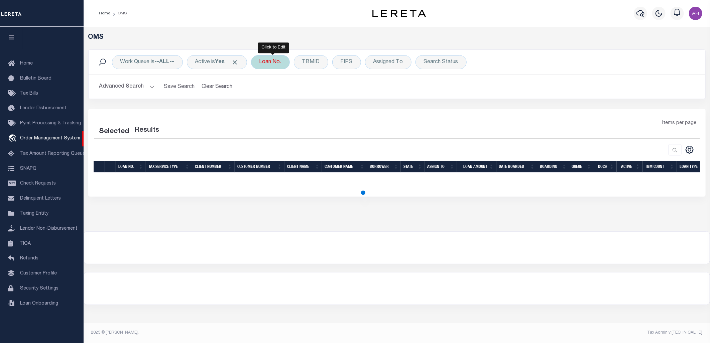
click at [275, 62] on div "Loan No." at bounding box center [270, 62] width 39 height 14
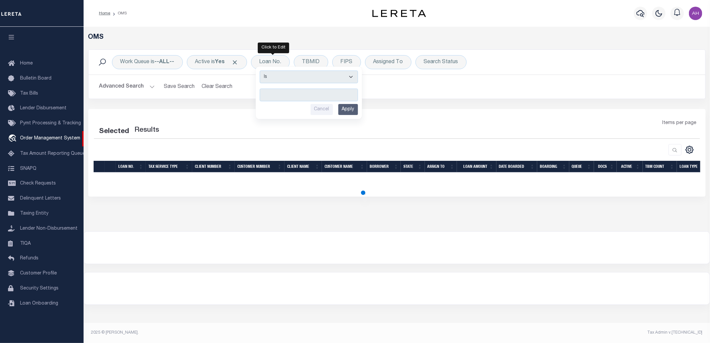
type input "4219321050588"
click at [348, 106] on input "Apply" at bounding box center [348, 109] width 20 height 11
select select "200"
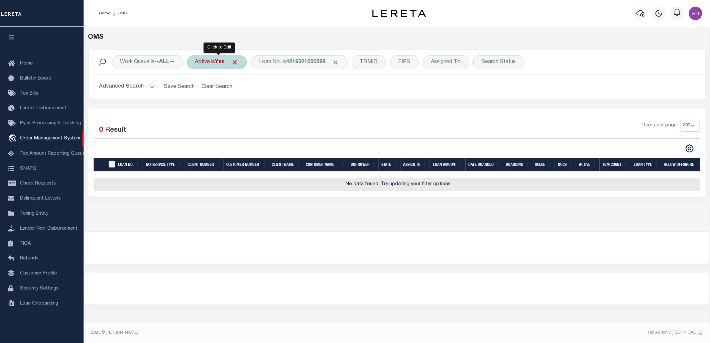
click at [235, 58] on div "Active is Yes" at bounding box center [217, 62] width 60 height 14
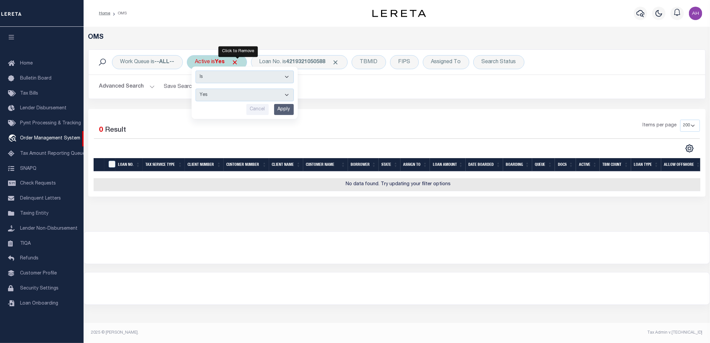
click at [238, 63] on span "Click to Remove" at bounding box center [235, 62] width 7 height 7
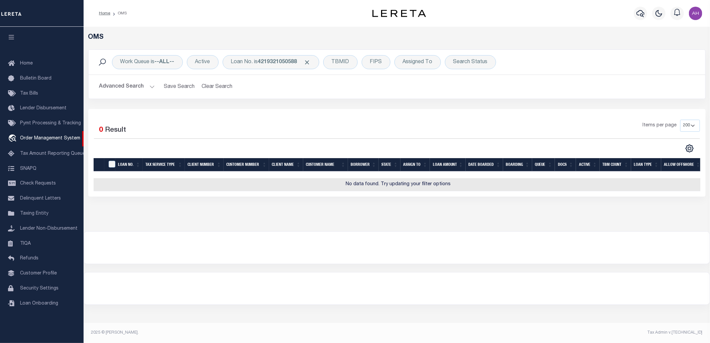
click at [124, 85] on button "Advanced Search" at bounding box center [126, 86] width 55 height 13
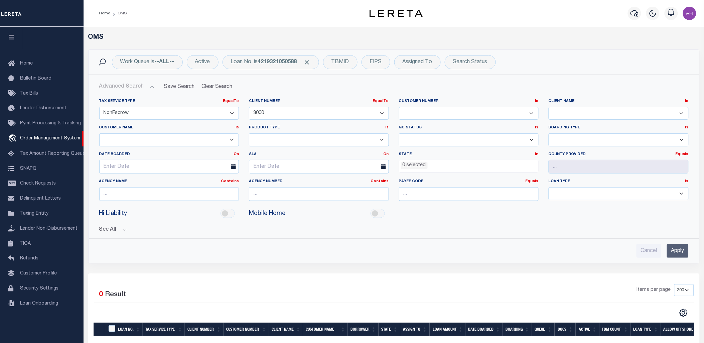
click at [141, 110] on select "Escrow NonEscrow" at bounding box center [169, 113] width 140 height 13
select select
click at [99, 107] on select "Escrow NonEscrow" at bounding box center [169, 113] width 140 height 13
click at [280, 109] on select "1011 1012 1013 1014 1019 1042 1049 1052 1053 1055 1058 1061 1063 1064 1065 1069…" at bounding box center [319, 113] width 140 height 13
select select
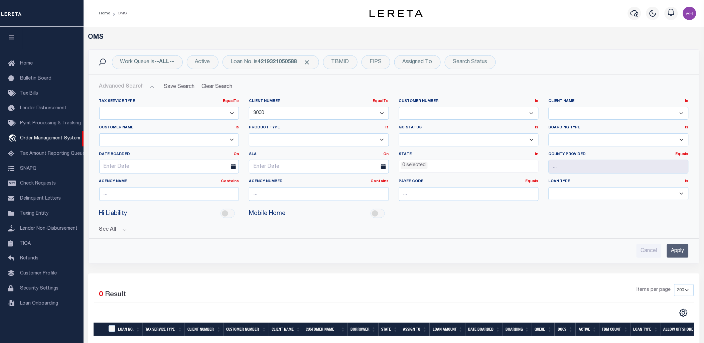
click at [249, 107] on select "1011 1012 1013 1014 1019 1042 1049 1052 1053 1055 1058 1061 1063 1064 1065 1069…" at bounding box center [319, 113] width 140 height 13
click at [675, 248] on input "Apply" at bounding box center [678, 251] width 22 height 14
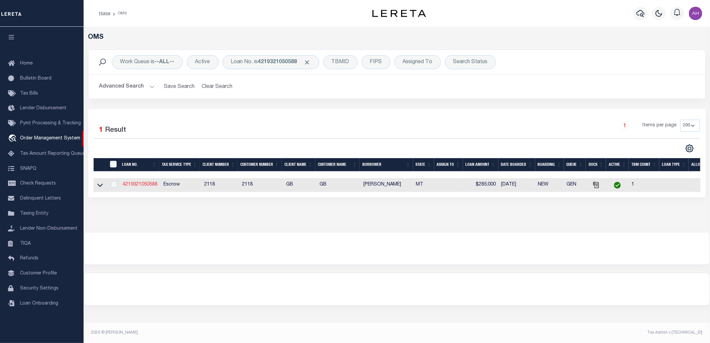
click at [145, 184] on link "4219321050588" at bounding box center [140, 184] width 35 height 5
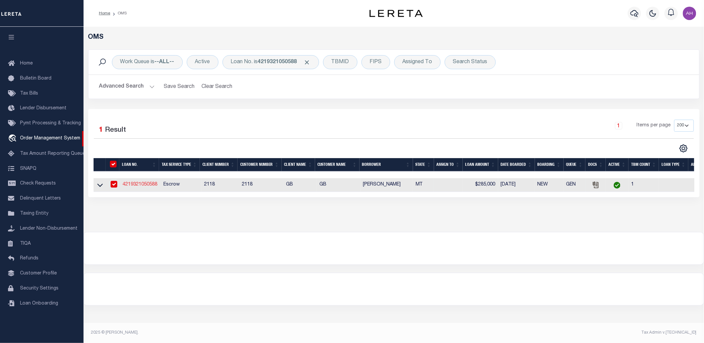
type input "4219321050588"
type input "CORNELIUS AMANDA"
select select
select select "Escrow"
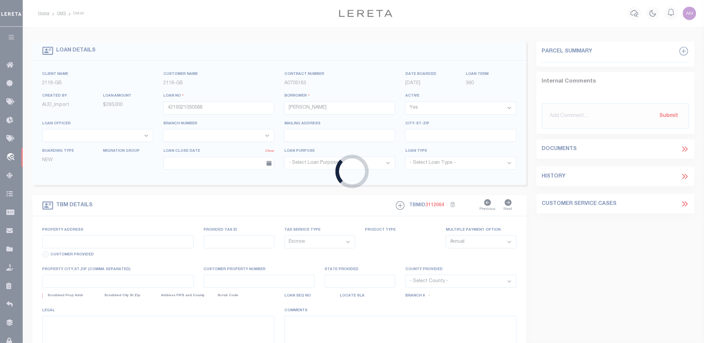
type input "309 9TH AVE NE"
type input "0000000157"
select select
type input "CHOTEAU MT 594220000"
type input "MT"
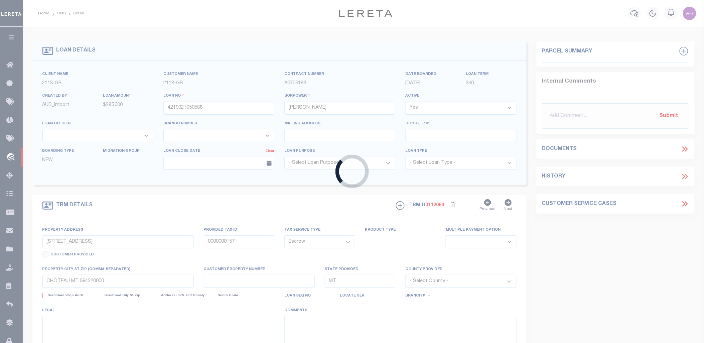
select select
select select "3688"
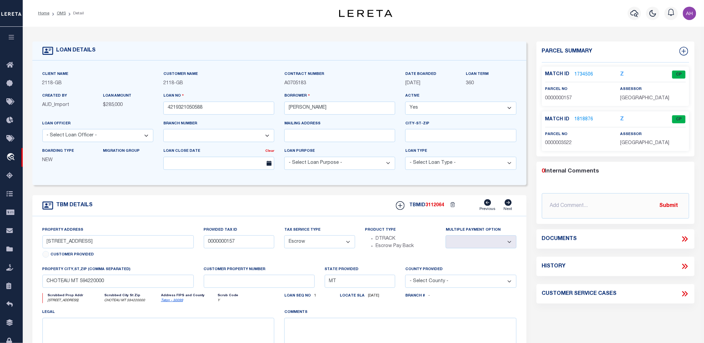
click at [579, 73] on link "1734506" at bounding box center [584, 74] width 19 height 7
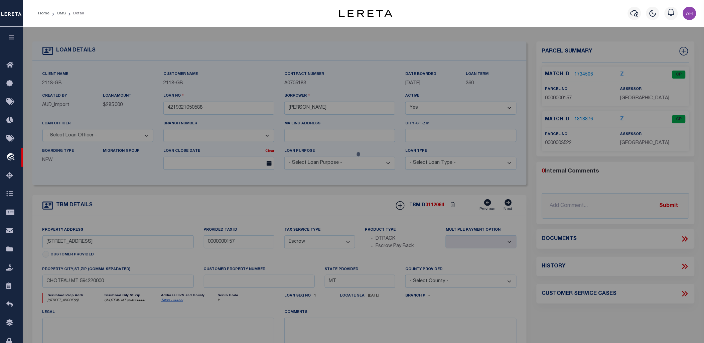
checkbox input "false"
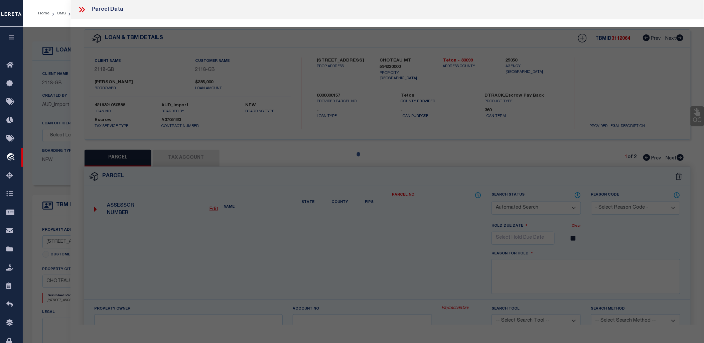
select select "CP"
type input "CORNELIUS MATTHEW R & AMANDA"
type input "309 9TH AVE NE"
type input "CHOTEAU, MT 59422"
type textarea "COUNTRY CLUB HEIGHTS ADD, S19, T24 N, R04 W, BLOCK 001, Lot 002, LOT 2"
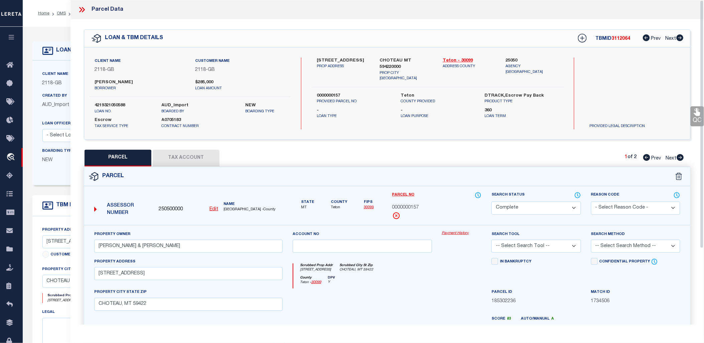
click at [458, 232] on link "Payment History" at bounding box center [462, 234] width 40 height 6
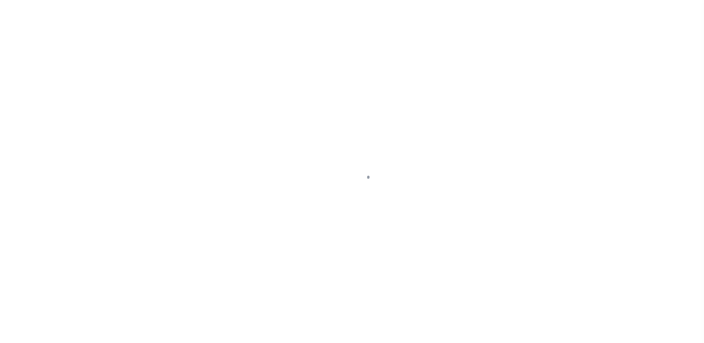
select select "3688"
select select "Escrow"
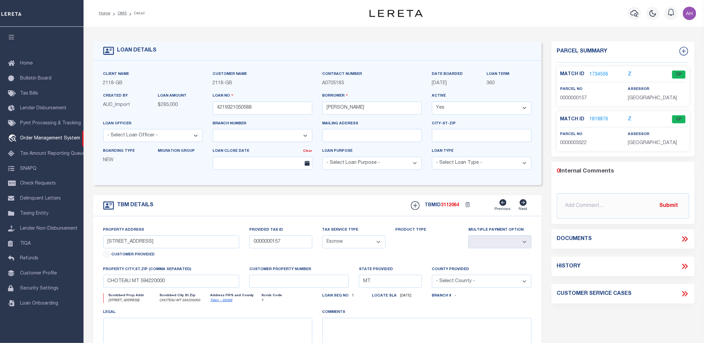
select select "200"
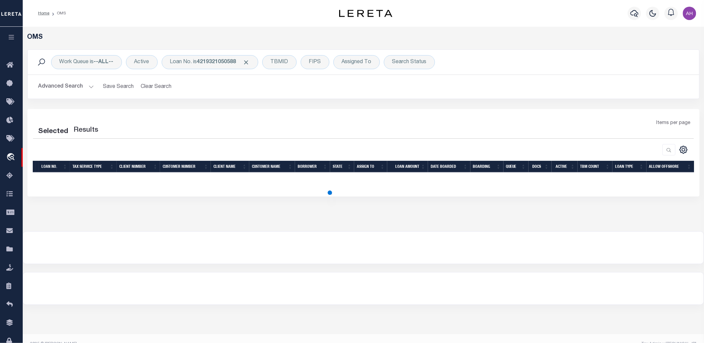
select select "200"
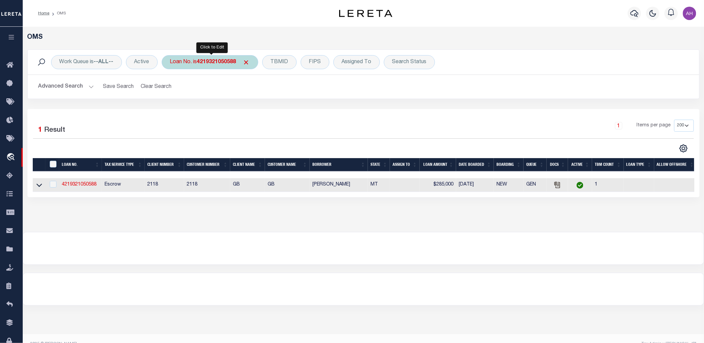
click at [205, 64] on b "4219321050588" at bounding box center [216, 61] width 39 height 5
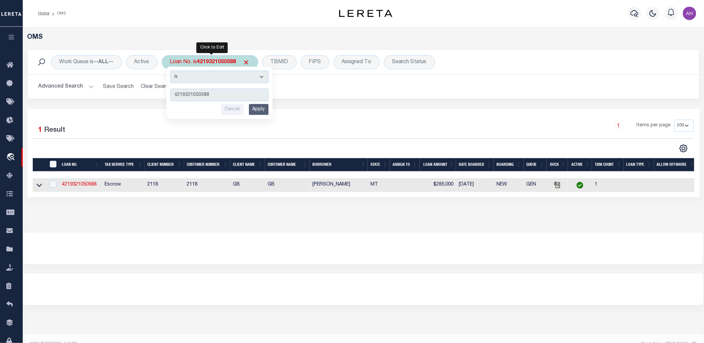
type input "4219321010568"
click at [261, 109] on input "Apply" at bounding box center [259, 109] width 20 height 11
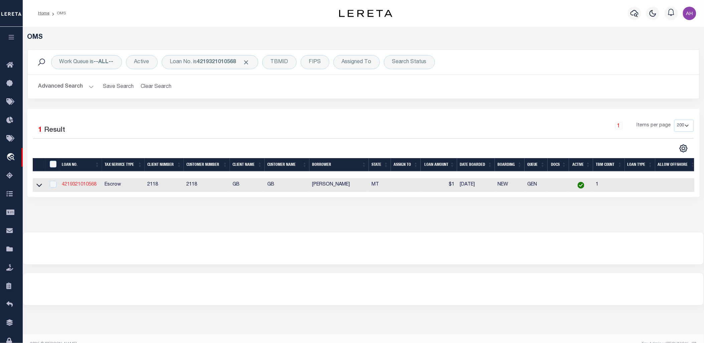
click at [84, 185] on link "4219321010568" at bounding box center [79, 184] width 35 height 5
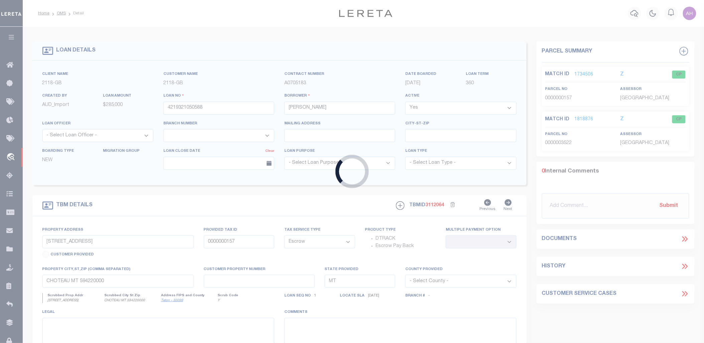
type input "4219321010568"
type input "[PERSON_NAME]"
select select "3688"
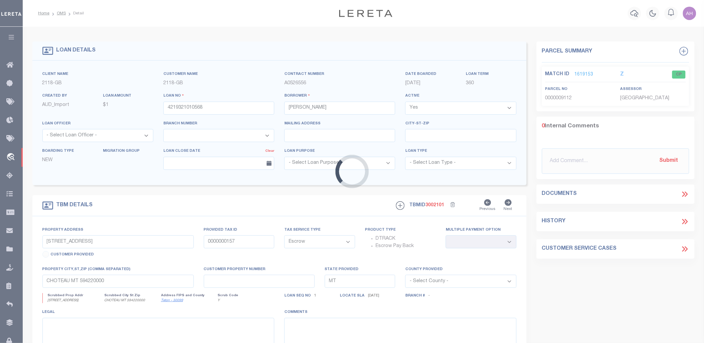
type input "[STREET_ADDRESS]"
type input "9112"
select select
type textarea "INVESTOR: GBCI-DU"
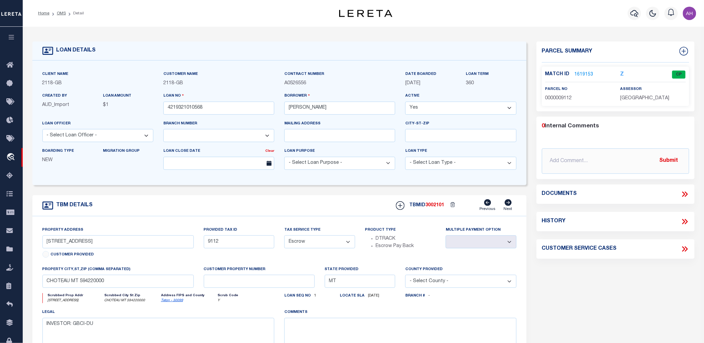
click at [579, 73] on link "1619153" at bounding box center [584, 74] width 19 height 7
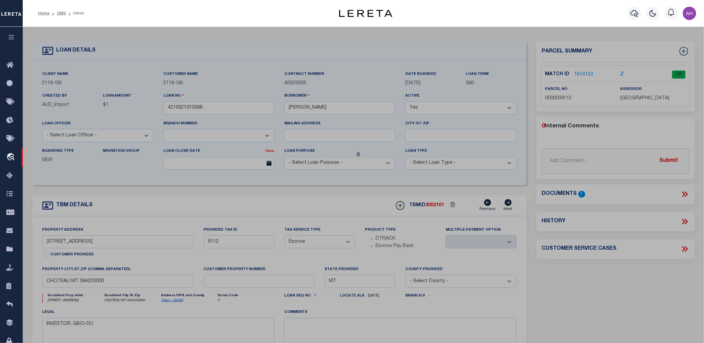
select select "AS"
checkbox input "false"
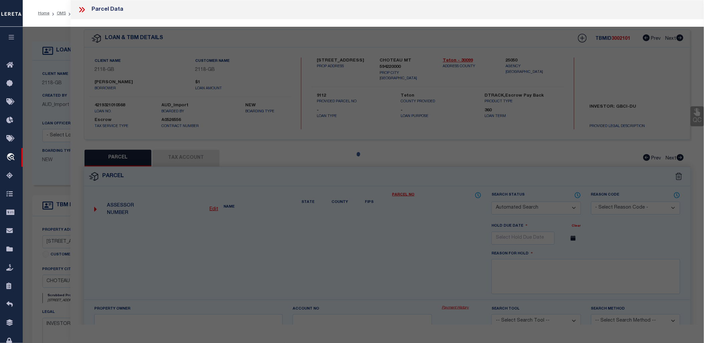
select select "CP"
type input "[PERSON_NAME] & [PERSON_NAME]"
type input "[STREET_ADDRESS]"
checkbox input "false"
type input "CHOTEAU, MT 59422"
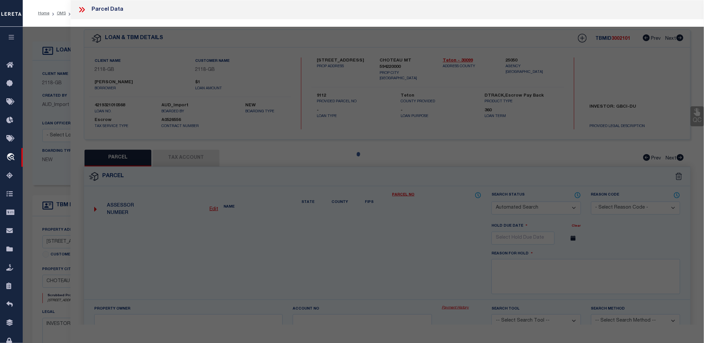
type textarea "[PERSON_NAME] ADD, S25, T24 N, R05 W, BLOCK 004, Lot 018, LTS 18A-20"
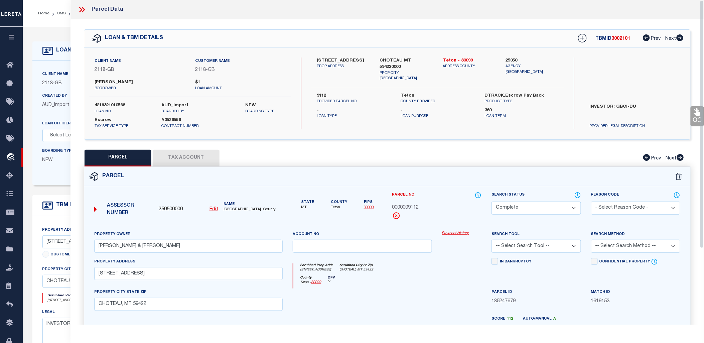
click at [459, 232] on link "Payment History" at bounding box center [462, 234] width 40 height 6
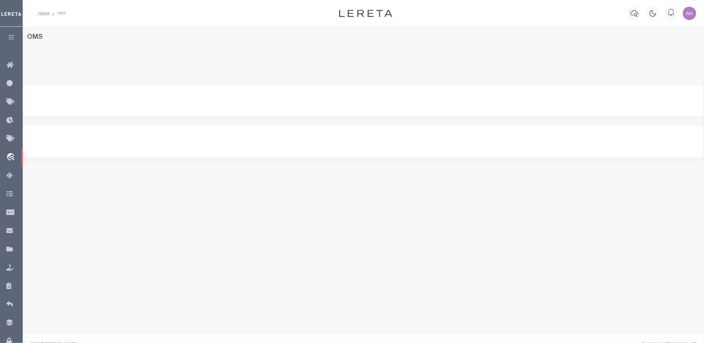
select select "200"
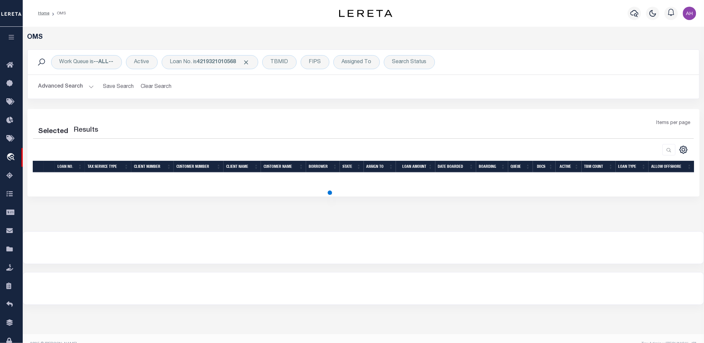
select select "200"
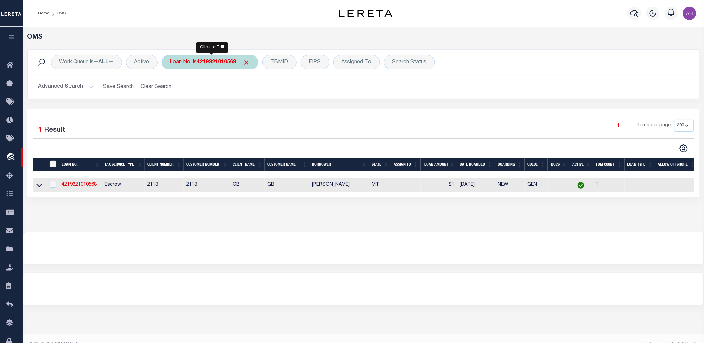
click at [225, 64] on b "4219321010568" at bounding box center [216, 61] width 39 height 5
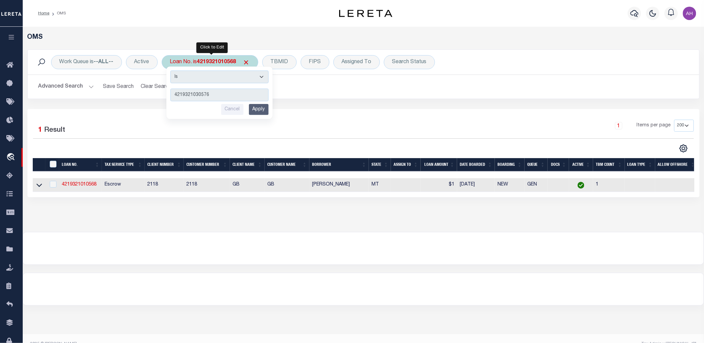
type input "4219321030576"
click at [259, 109] on input "Apply" at bounding box center [259, 109] width 20 height 11
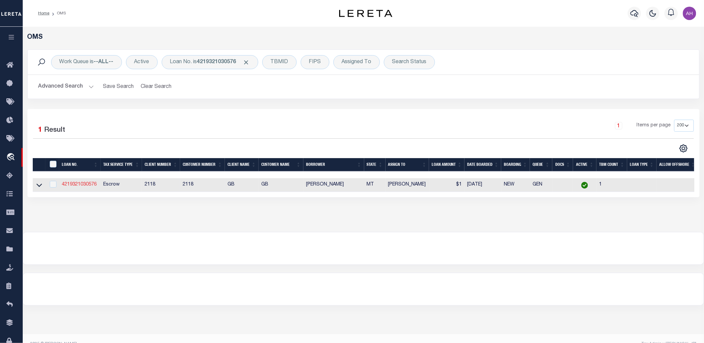
click at [73, 185] on link "4219321030576" at bounding box center [79, 184] width 35 height 5
type input "4219321030576"
type input "CHRISTENSEN GENE W"
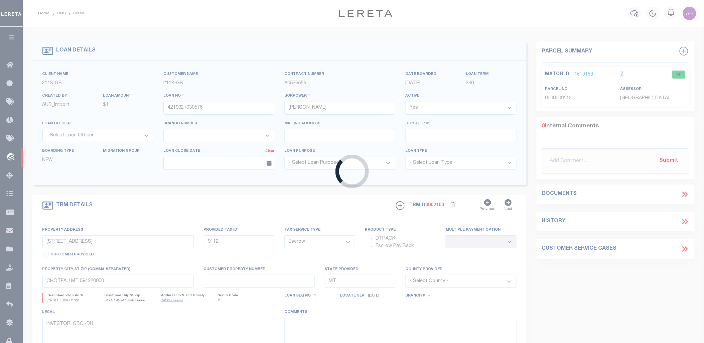
type input "222 6TH AVE NE"
type input "12298"
select select
type textarea "INVESTOR:GBCI-DU"
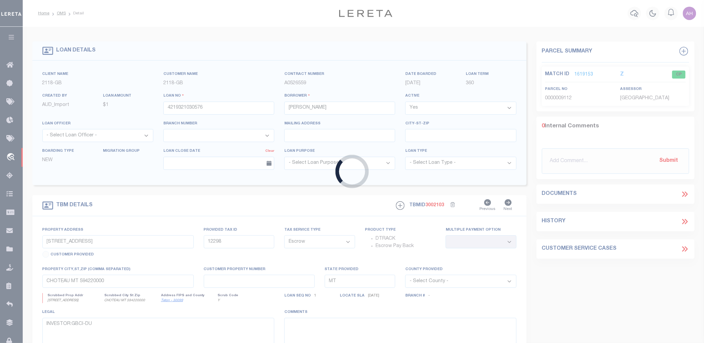
select select "3688"
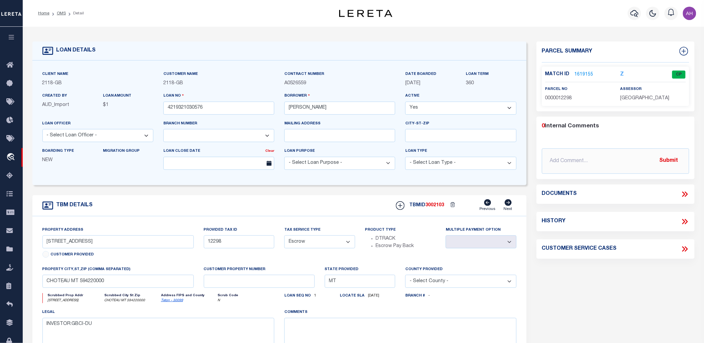
click at [585, 71] on link "1619155" at bounding box center [584, 74] width 19 height 7
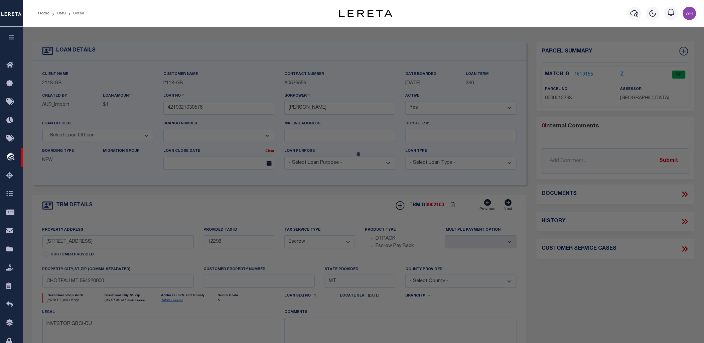
select select "AS"
checkbox input "false"
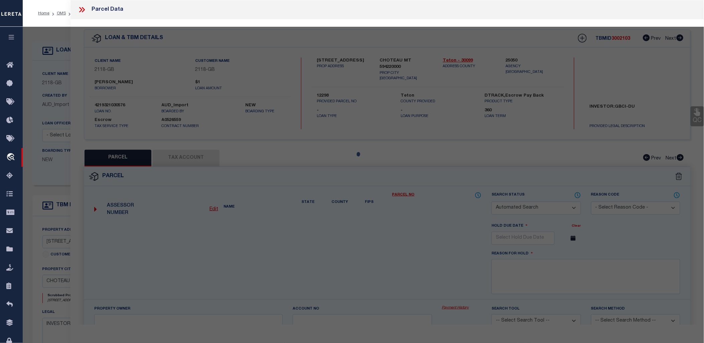
select select "CP"
type input "CHRISTENSEN GENE W"
select select
type input "222 6TH AVE NE"
checkbox input "false"
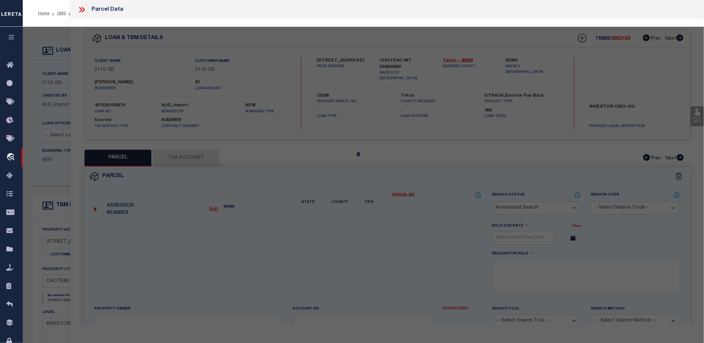
type input "CHOTEAU MT 59422"
type textarea "HOBSON ADD, S24, T24 N, R05 W, BLOCK 014, LTS 24-25"
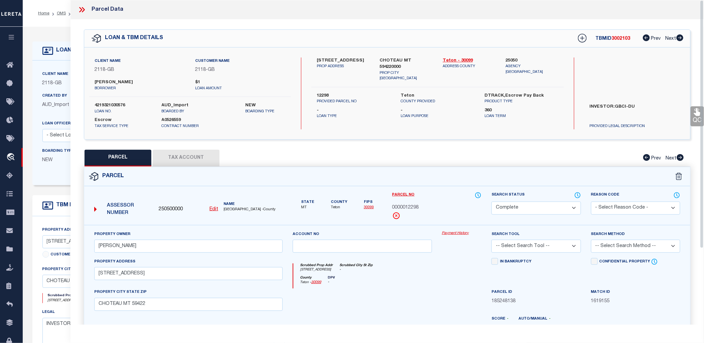
click at [456, 231] on link "Payment History" at bounding box center [462, 234] width 40 height 6
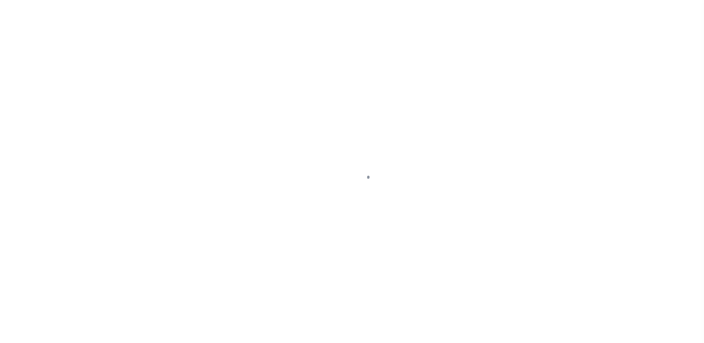
select select "3688"
select select "Escrow"
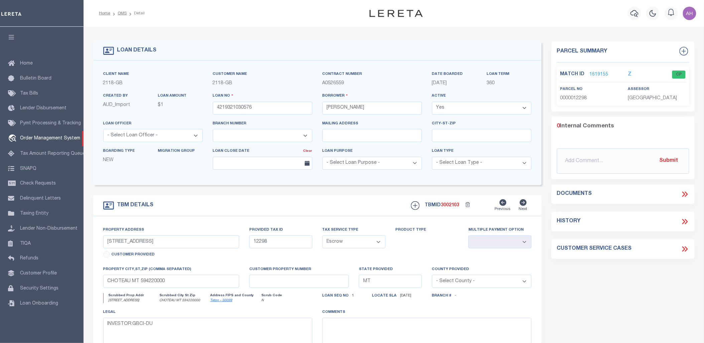
select select "200"
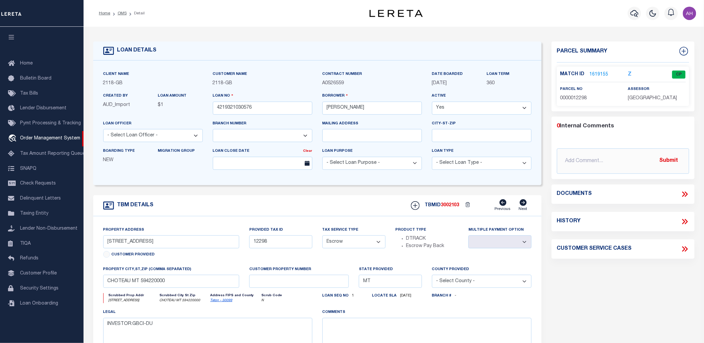
select select "200"
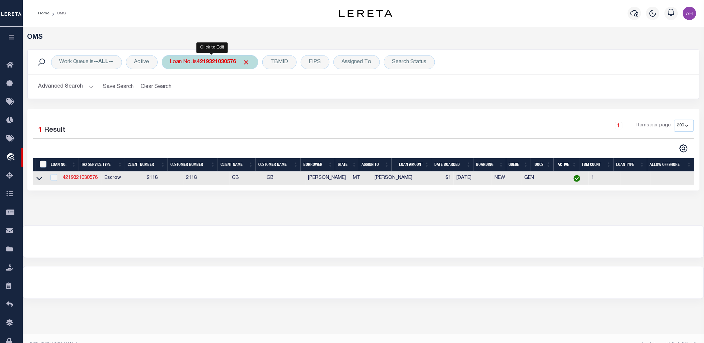
click at [231, 66] on div "Loan No. is 4219321030576" at bounding box center [210, 62] width 97 height 14
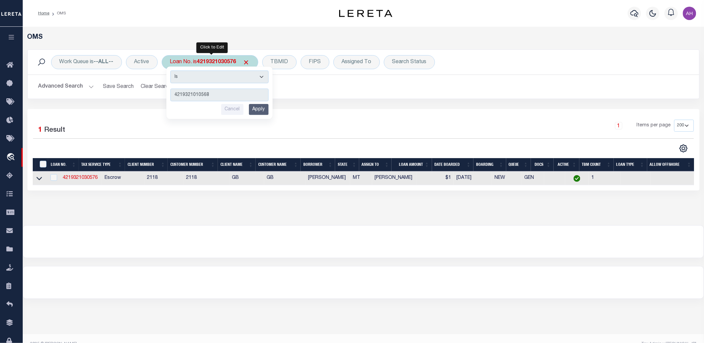
type input "4219321010568"
click at [269, 112] on input "Apply" at bounding box center [259, 109] width 20 height 11
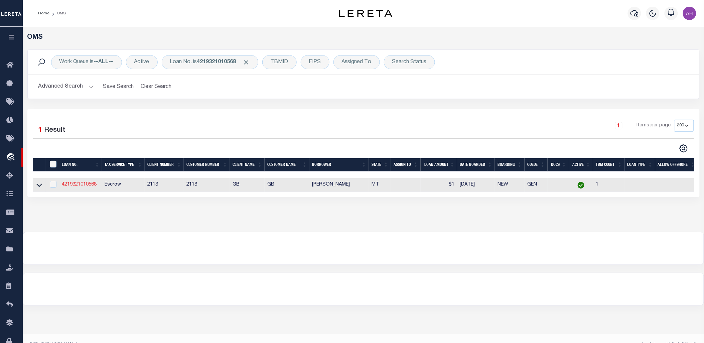
click at [88, 184] on link "4219321010568" at bounding box center [79, 184] width 35 height 5
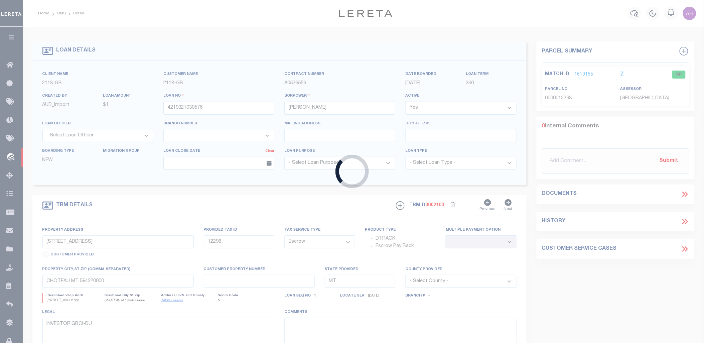
type input "4219321010568"
type input "[PERSON_NAME]"
select select "3688"
type input "[STREET_ADDRESS]"
type input "9112"
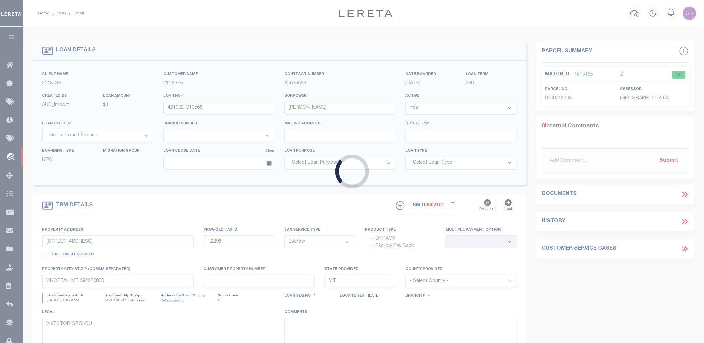
select select
type textarea "INVESTOR: GBCI-DU"
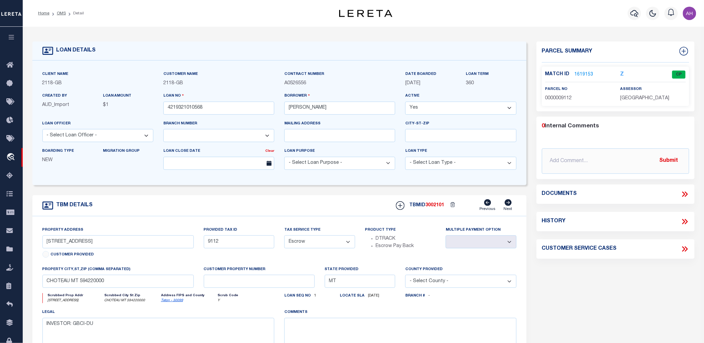
click at [590, 72] on link "1619153" at bounding box center [584, 74] width 19 height 7
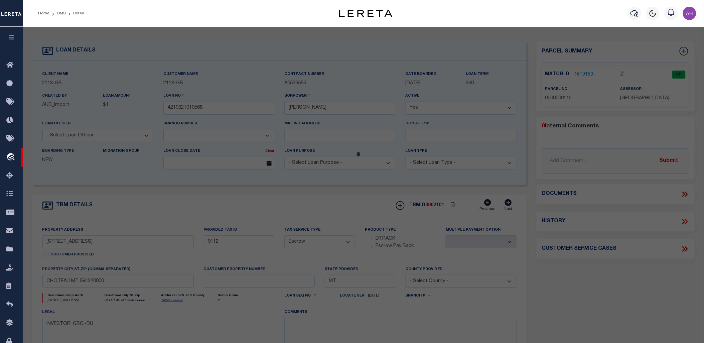
select select "AS"
checkbox input "false"
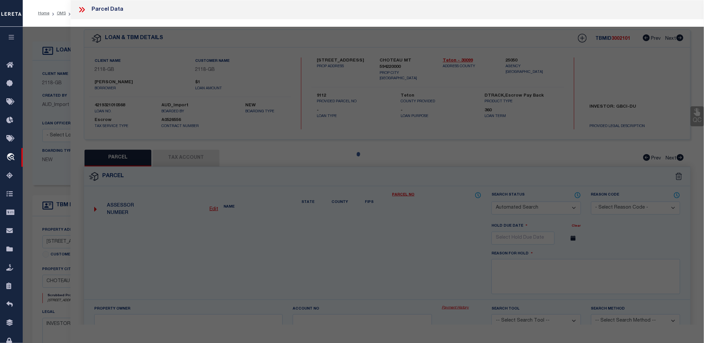
select select "CP"
type input "[PERSON_NAME] & [PERSON_NAME]"
type input "[STREET_ADDRESS]"
checkbox input "false"
type input "CHOTEAU, MT 59422"
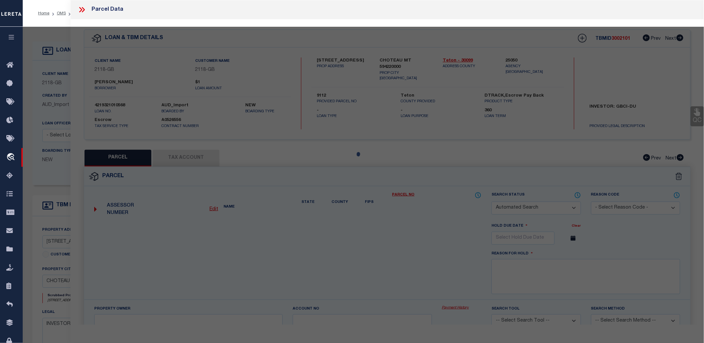
type textarea "[PERSON_NAME] ADD, S25, T24 N, R05 W, BLOCK 004, Lot 018, LTS 18A-20"
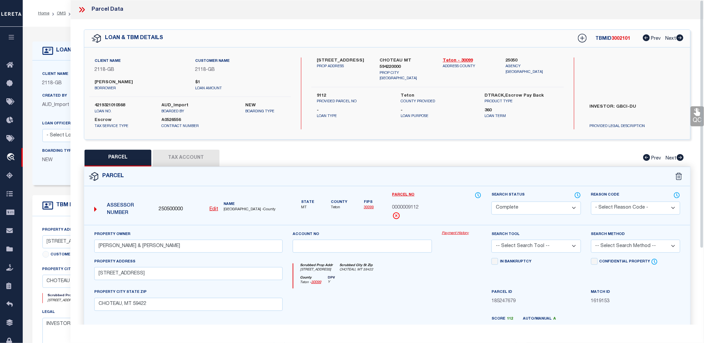
click at [446, 232] on link "Payment History" at bounding box center [462, 234] width 40 height 6
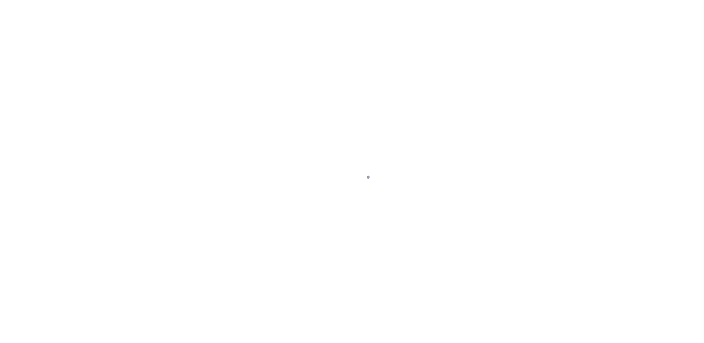
select select "3688"
select select "Escrow"
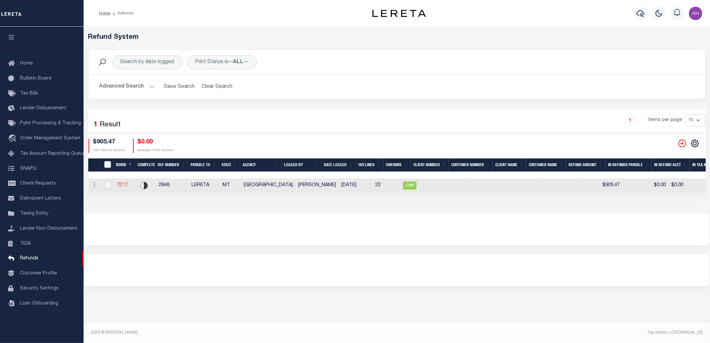
click at [122, 183] on link "7217" at bounding box center [122, 185] width 11 height 5
checkbox input "true"
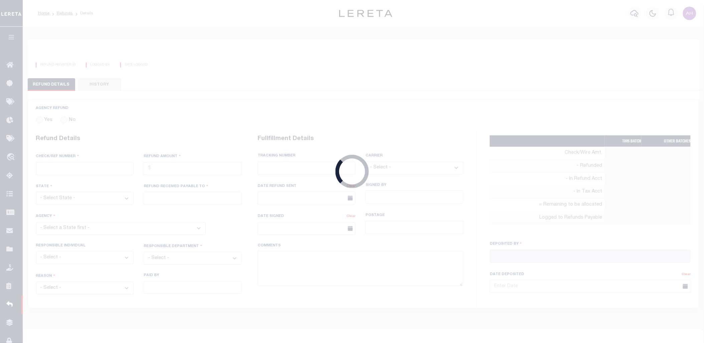
radio input "true"
type input "2848"
type input "$905.47"
select select "MT"
type input "LERETA"
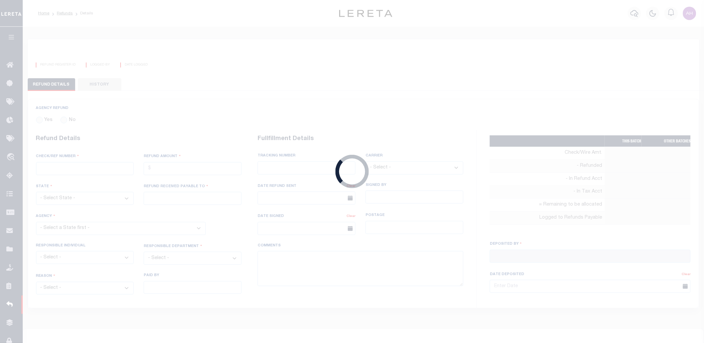
select select
select select "COL"
select select "OVP"
type input "8821 2424 4110"
select select "FDX"
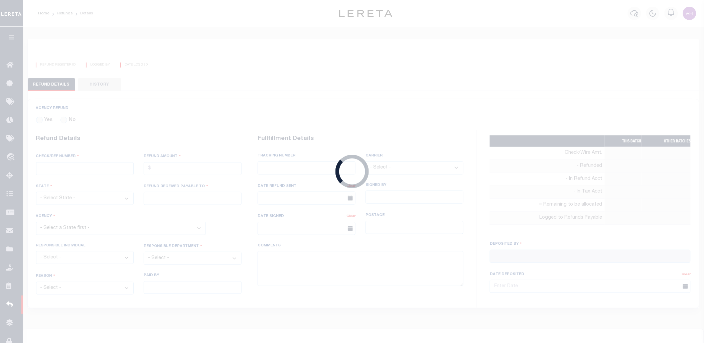
type input "[DATE]"
type textarea "ENDORSING CK TO LENDER. THIS CHECK WILL BE MAILED ON [DATE]"
type input "[PERSON_NAME]"
type input "[DATE]"
select select "3009900000"
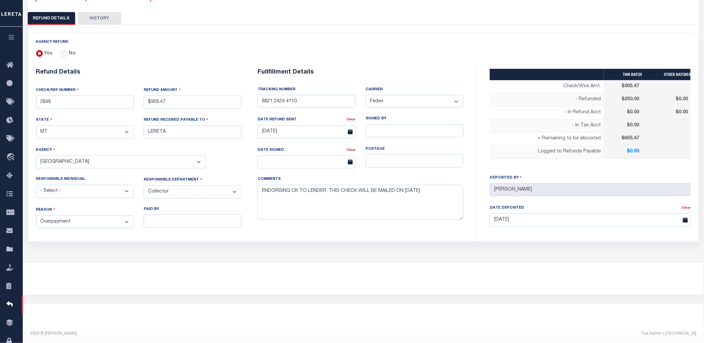
select select "100"
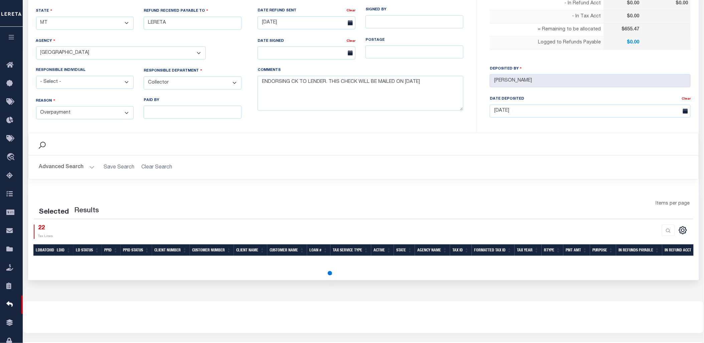
select select "100"
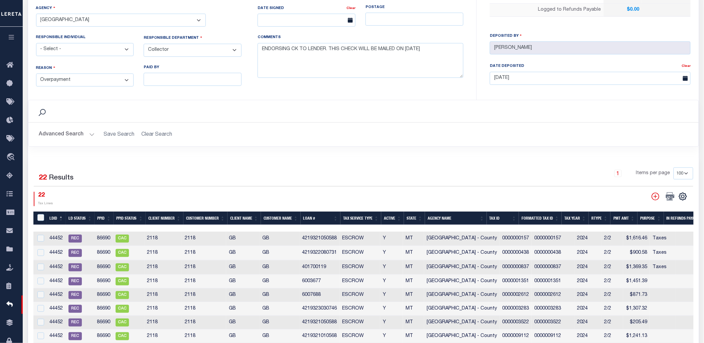
scroll to position [352, 0]
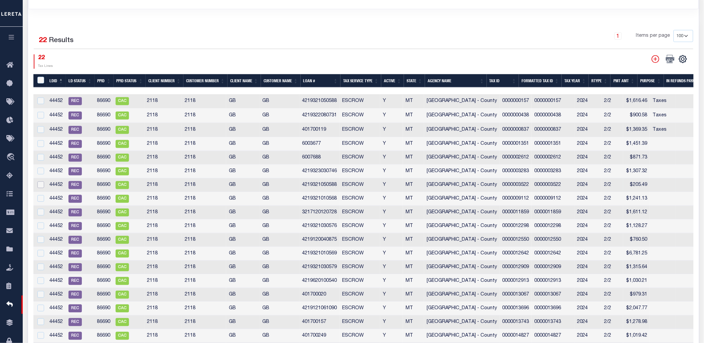
click at [39, 183] on input "checkbox" at bounding box center [40, 184] width 7 height 7
checkbox input "true"
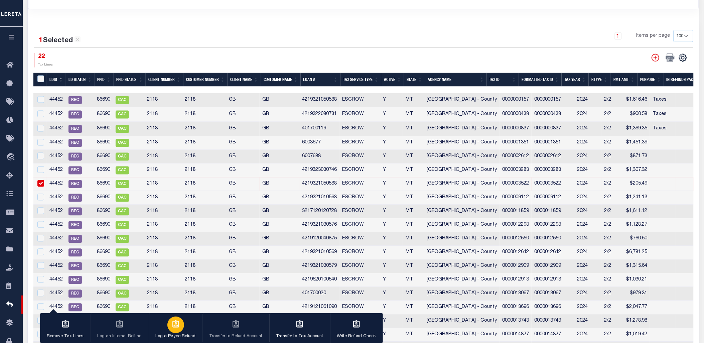
click at [174, 329] on div "button" at bounding box center [175, 324] width 17 height 17
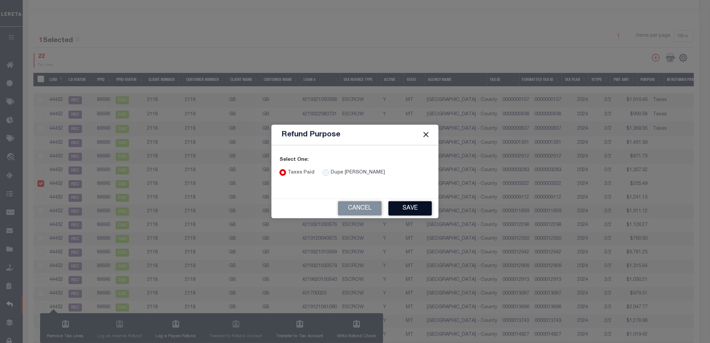
click at [417, 205] on button "Save" at bounding box center [409, 208] width 43 height 14
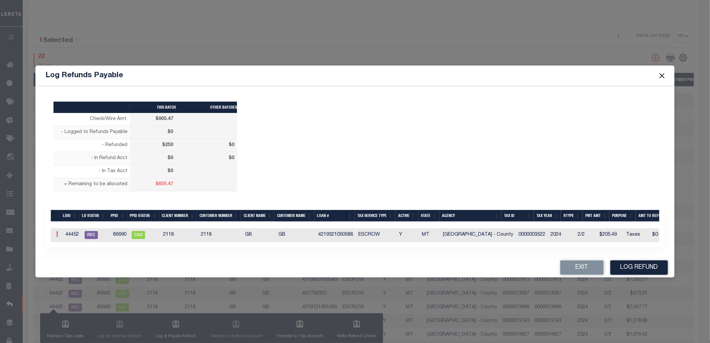
click at [54, 233] on link at bounding box center [56, 234] width 7 height 5
click at [70, 257] on link "Edit" at bounding box center [69, 255] width 30 height 11
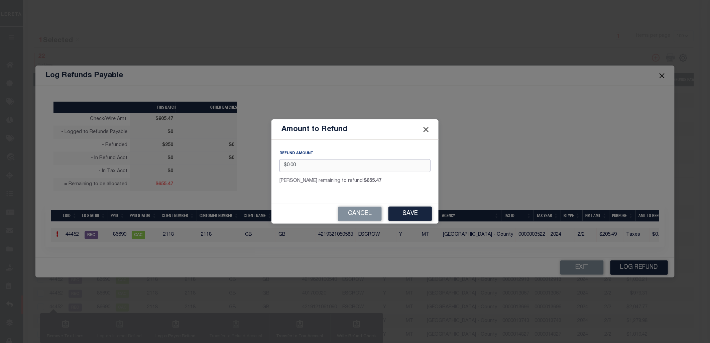
click at [296, 165] on input "$0.00" at bounding box center [354, 165] width 151 height 13
type input "$50.00"
click at [363, 186] on div "Max remaining to refund: $655.47" at bounding box center [354, 182] width 151 height 10
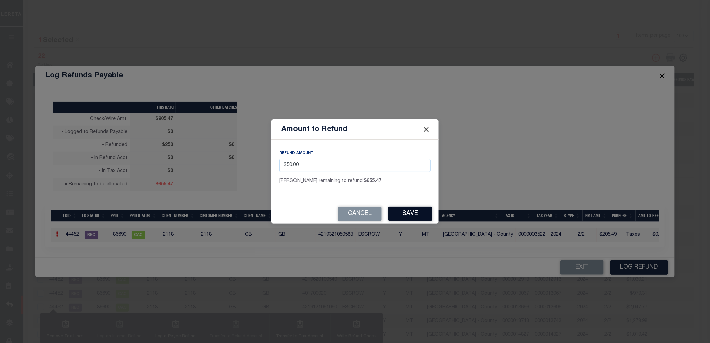
click at [411, 214] on button "Save" at bounding box center [409, 213] width 43 height 14
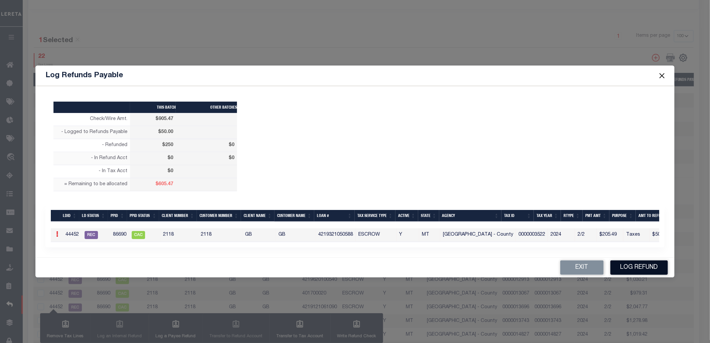
click at [628, 268] on button "Log Refund" at bounding box center [638, 267] width 57 height 14
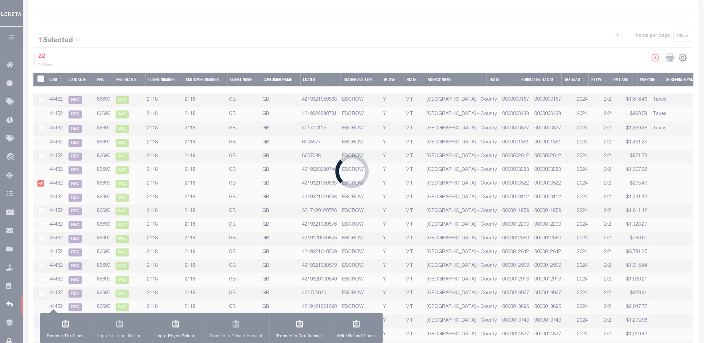
type input "$905.47"
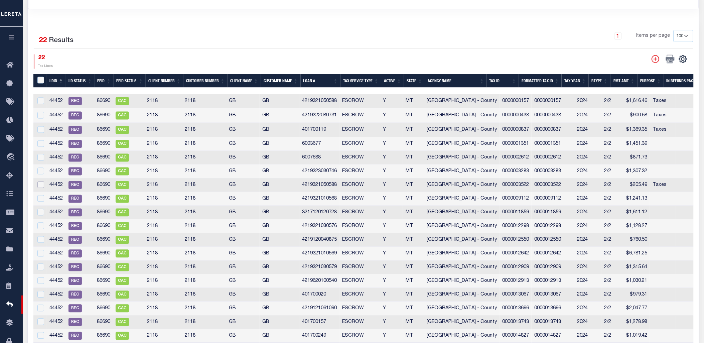
click at [42, 184] on input "checkbox" at bounding box center [40, 184] width 7 height 7
checkbox input "true"
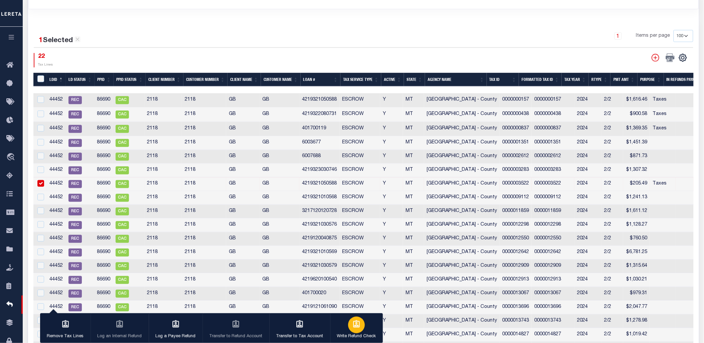
click at [361, 325] on div "button" at bounding box center [356, 324] width 17 height 17
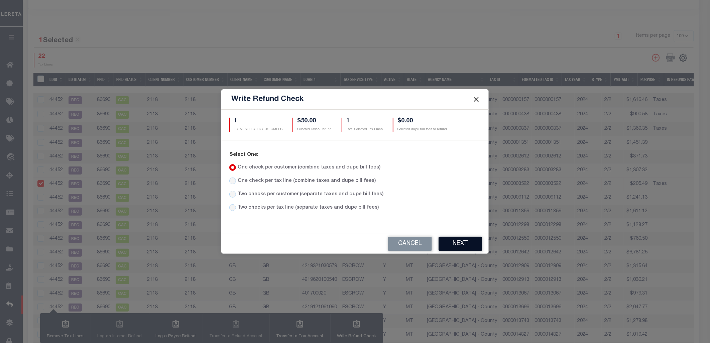
click at [465, 241] on button "Next" at bounding box center [459, 244] width 43 height 14
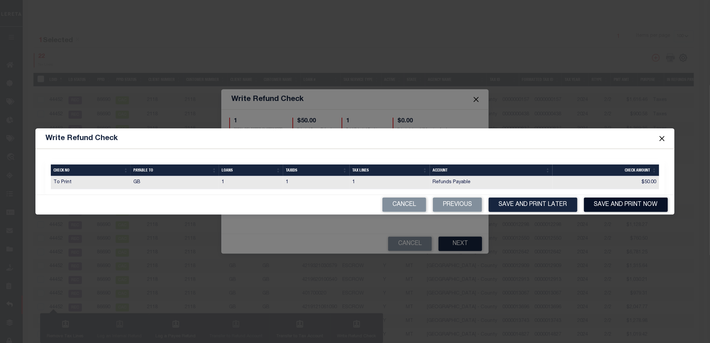
click at [622, 205] on button "Save and Print Now" at bounding box center [626, 204] width 84 height 14
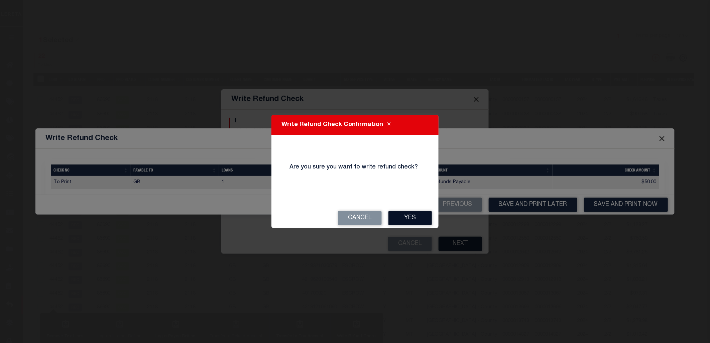
click at [414, 218] on button "Yes" at bounding box center [409, 218] width 43 height 14
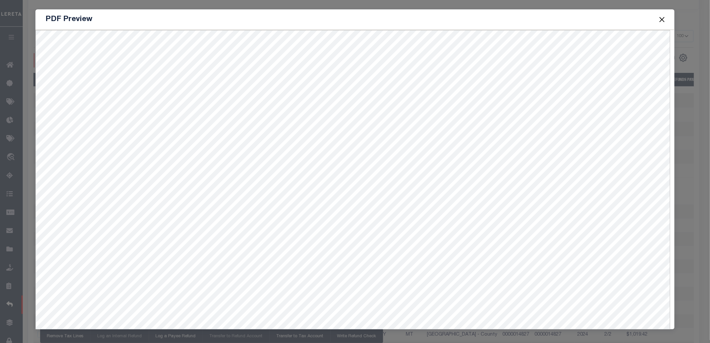
type input "$905.47"
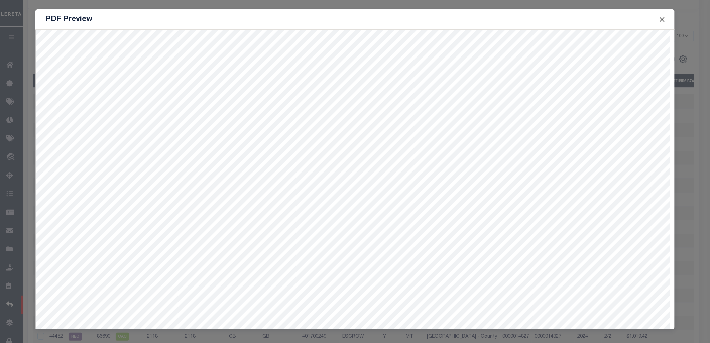
click at [659, 18] on button "Close" at bounding box center [662, 19] width 9 height 9
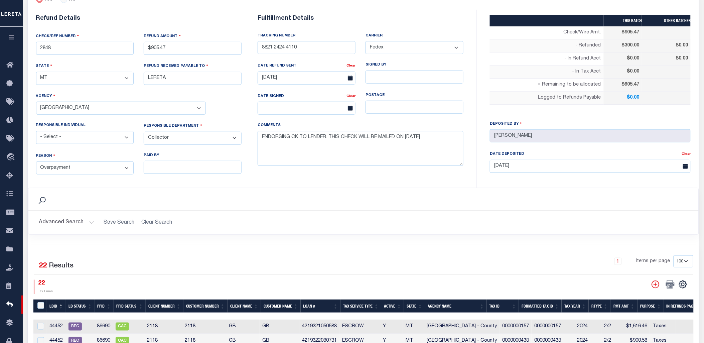
scroll to position [93, 0]
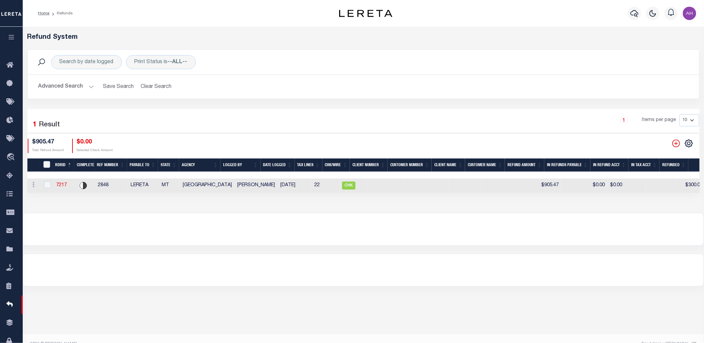
click at [60, 88] on button "Advanced Search" at bounding box center [65, 86] width 55 height 13
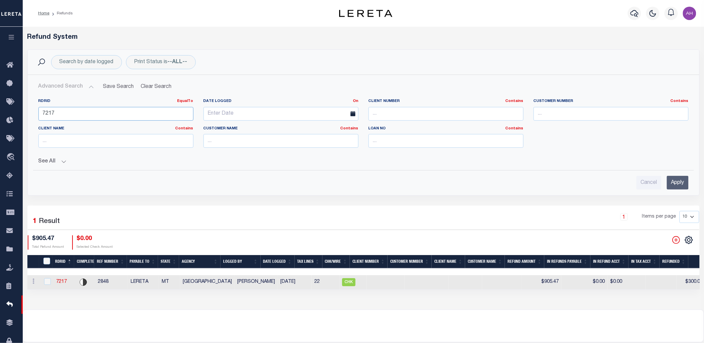
click at [46, 115] on input "7217" at bounding box center [115, 114] width 155 height 14
paste input "326"
type input "7326"
click at [680, 181] on input "Apply" at bounding box center [678, 183] width 22 height 14
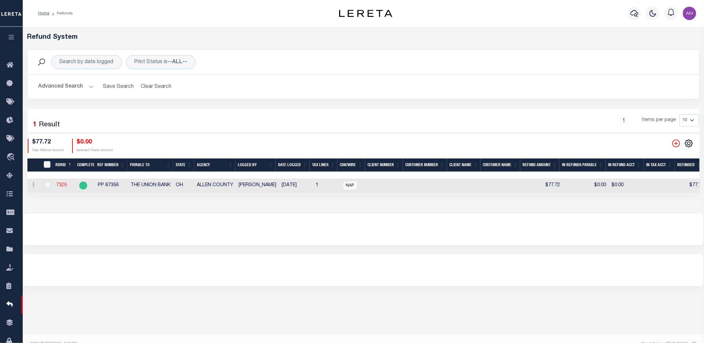
click at [60, 185] on link "7326" at bounding box center [61, 185] width 11 height 5
checkbox input "true"
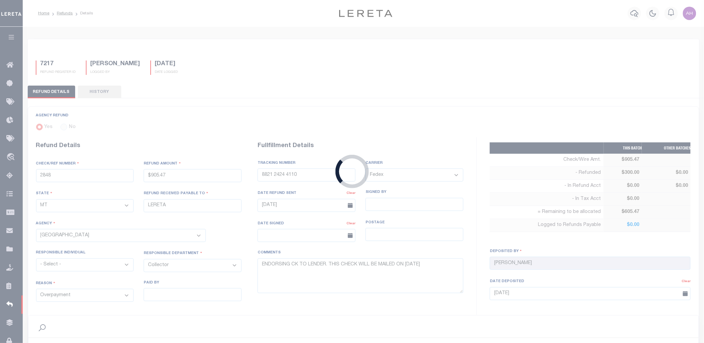
type input "PP 87356"
type input "$77.72"
select select "OH"
type input "THE UNION BANK"
select select
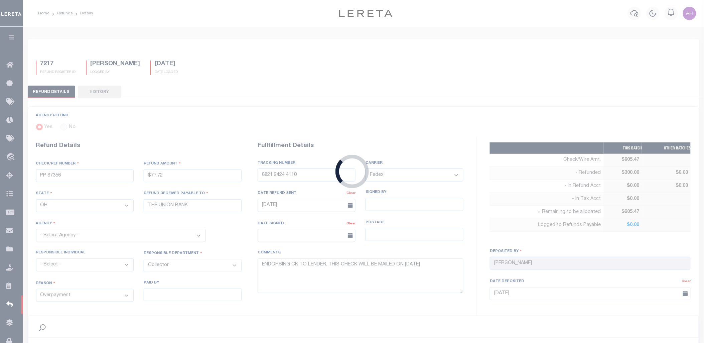
select select "[PERSON_NAME]"
select select "OTH"
select select
type textarea "THIS IS FROM THE RFR REPORT"
type input "[DATE]"
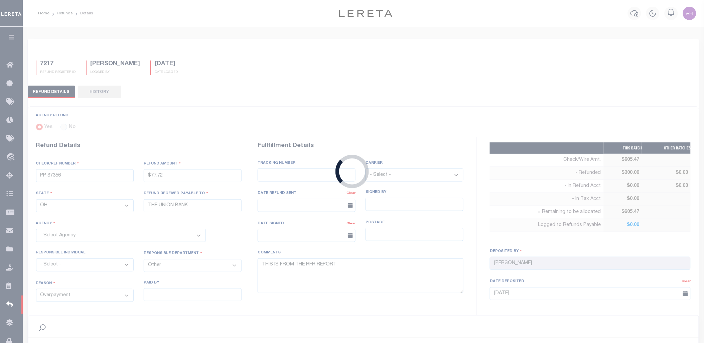
select select "3900300000"
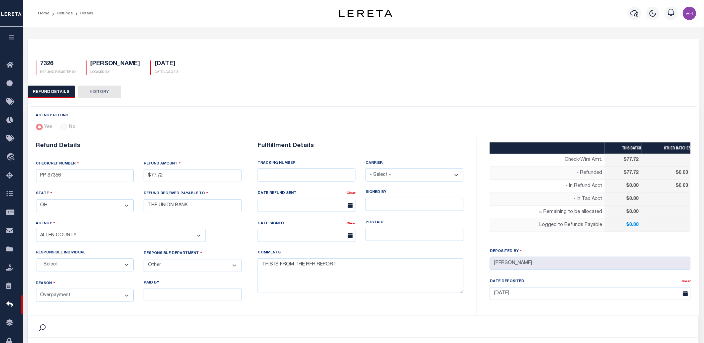
select select "100"
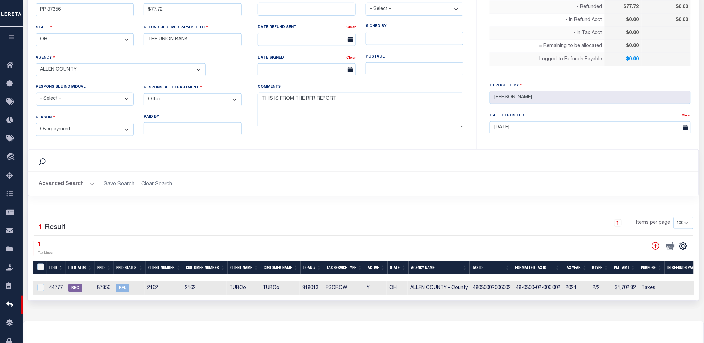
scroll to position [229, 0]
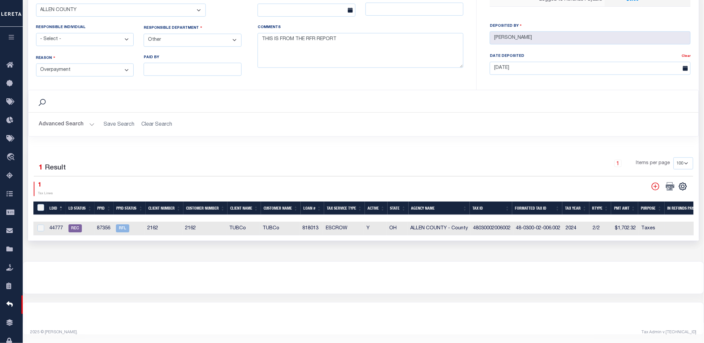
click at [52, 223] on td "44777" at bounding box center [56, 229] width 19 height 14
checkbox input "true"
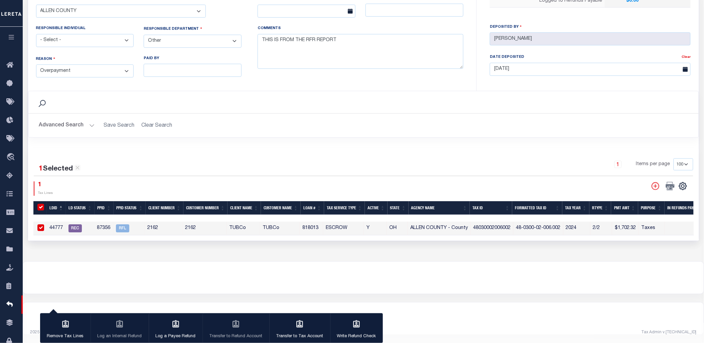
click at [52, 223] on td "44777" at bounding box center [56, 229] width 19 height 14
checkbox input "false"
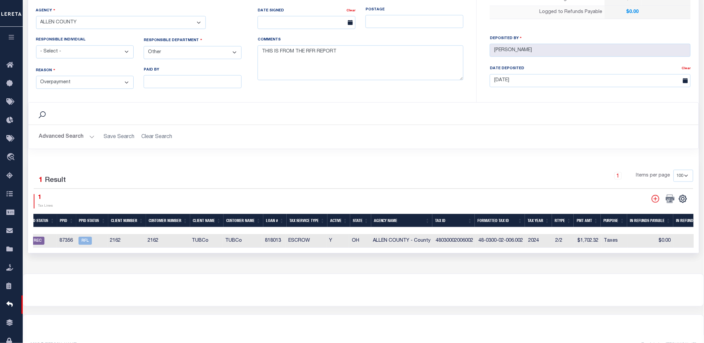
scroll to position [0, 0]
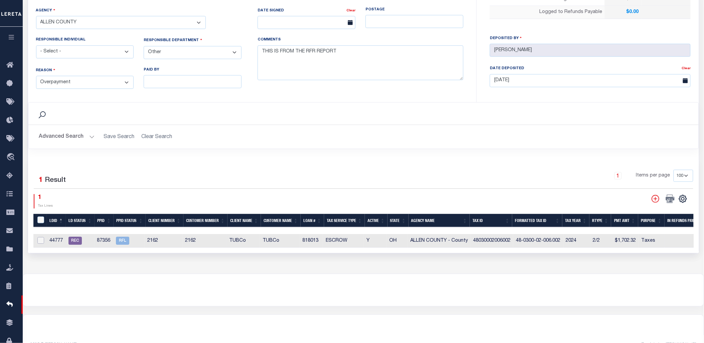
click at [41, 241] on input "checkbox" at bounding box center [40, 240] width 7 height 7
checkbox input "true"
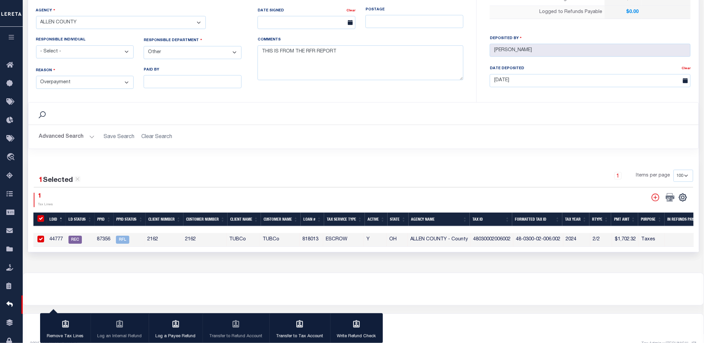
click at [241, 276] on div at bounding box center [363, 289] width 681 height 32
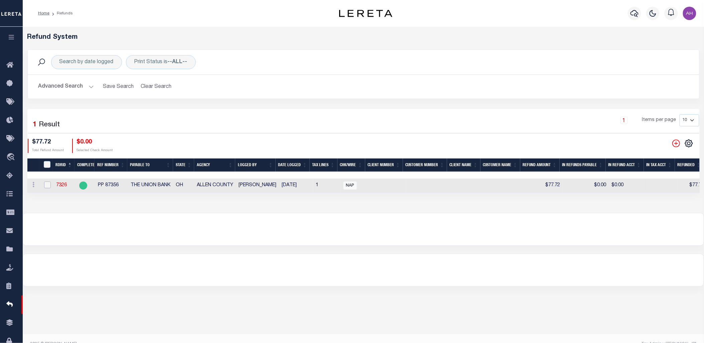
click at [49, 185] on input "checkbox" at bounding box center [47, 184] width 7 height 7
checkbox input "true"
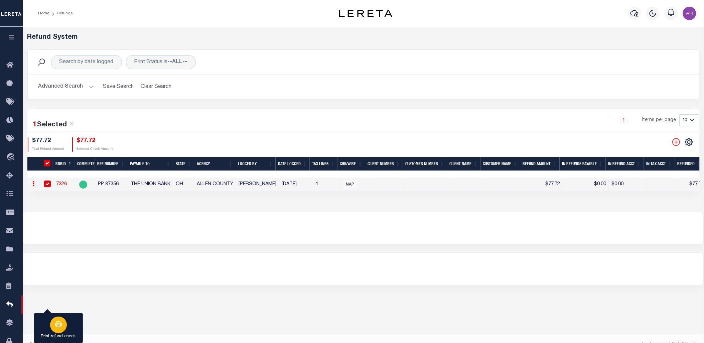
click at [55, 326] on icon "button" at bounding box center [58, 324] width 8 height 8
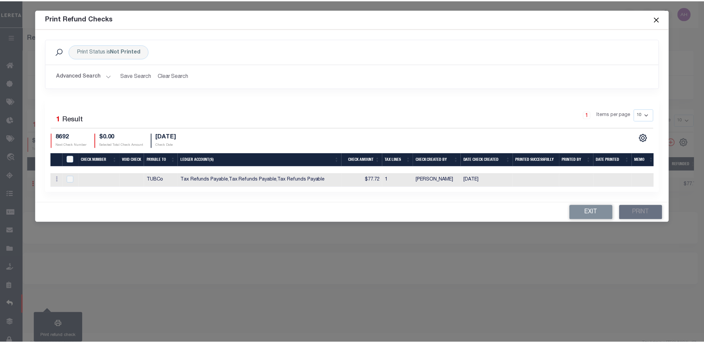
scroll to position [0, 2]
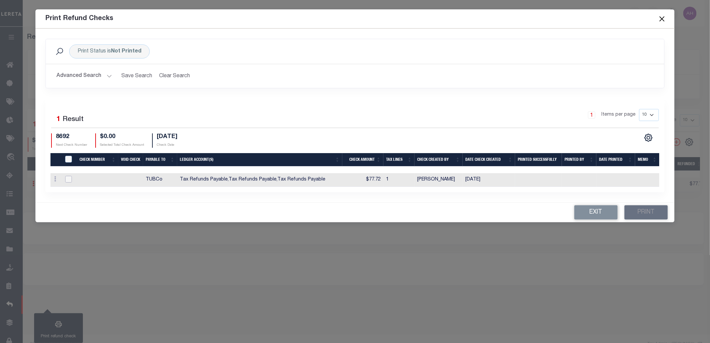
click at [66, 181] on input "checkbox" at bounding box center [68, 179] width 7 height 7
checkbox input "true"
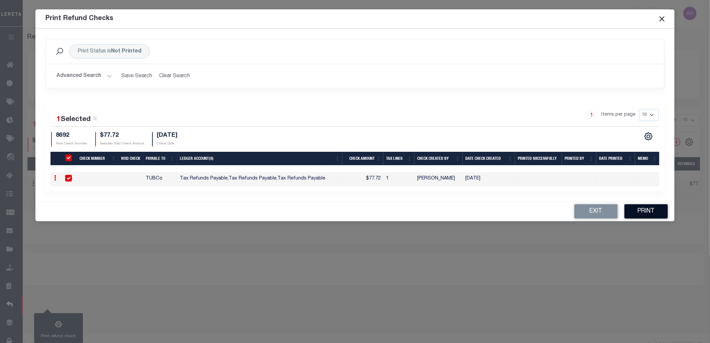
click at [657, 218] on button "Print" at bounding box center [645, 211] width 43 height 14
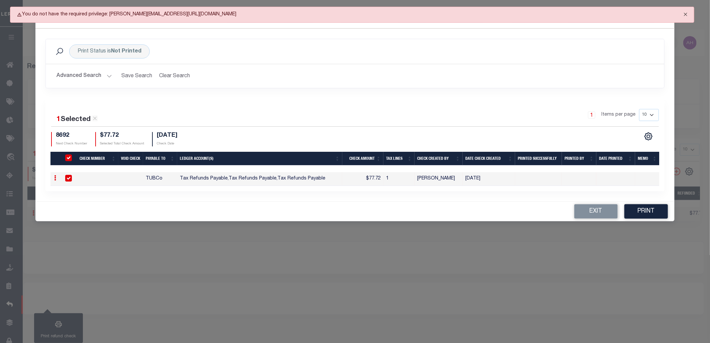
click at [689, 12] on button "Close" at bounding box center [685, 14] width 17 height 15
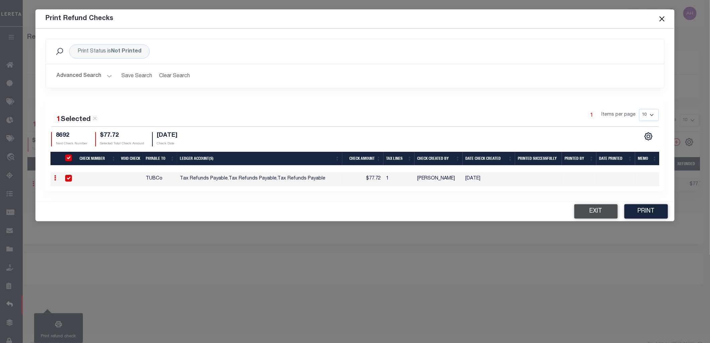
click at [592, 212] on button "Exit" at bounding box center [595, 211] width 43 height 14
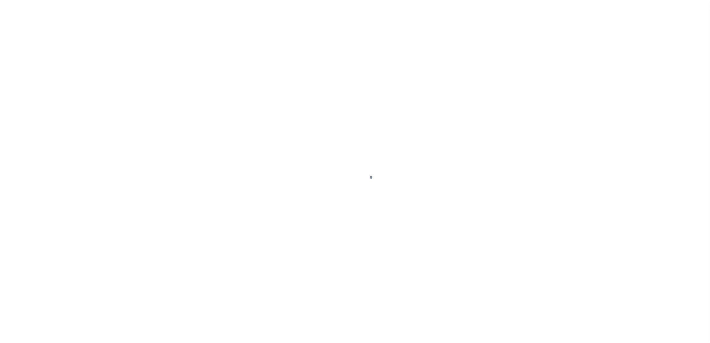
select select
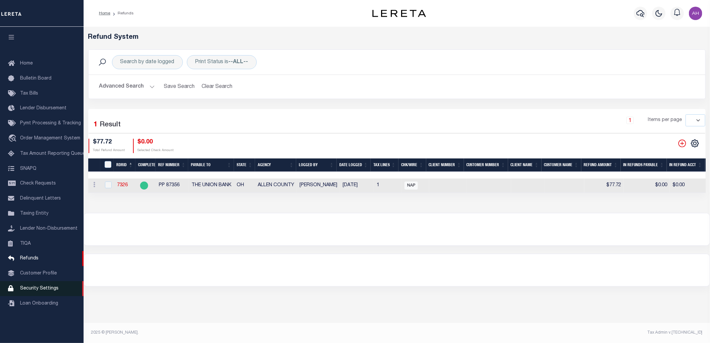
click at [35, 291] on span "Security Settings" at bounding box center [39, 288] width 38 height 5
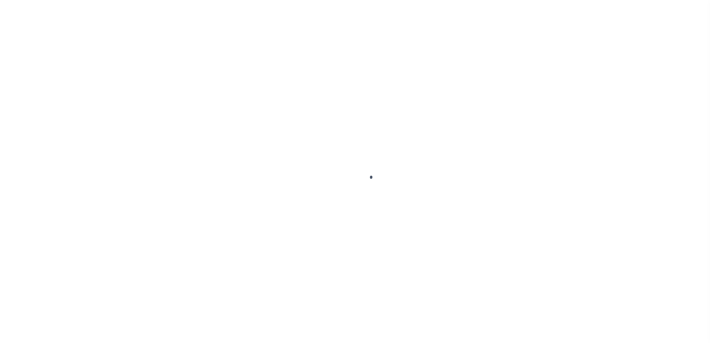
select select "100"
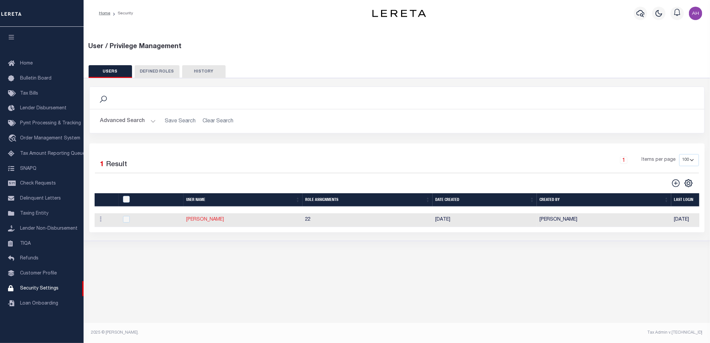
click at [194, 221] on link "[PERSON_NAME]" at bounding box center [205, 219] width 38 height 5
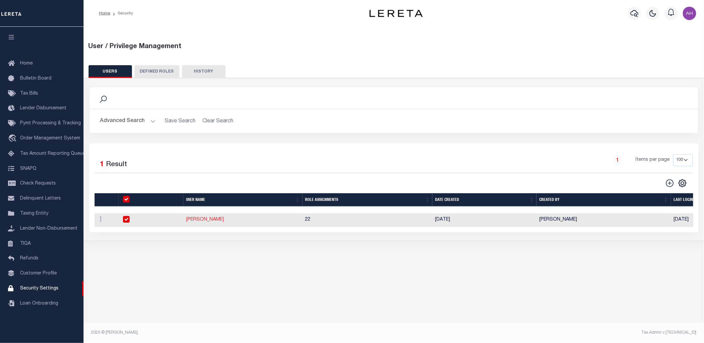
type input "[PERSON_NAME]"
type input "Darwish"
type input "[PERSON_NAME][EMAIL_ADDRESS][DOMAIN_NAME]"
select select "LOC"
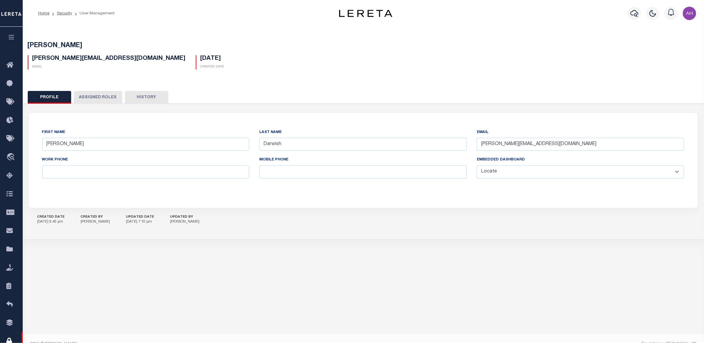
click at [96, 98] on button "Assigned Roles" at bounding box center [98, 97] width 48 height 13
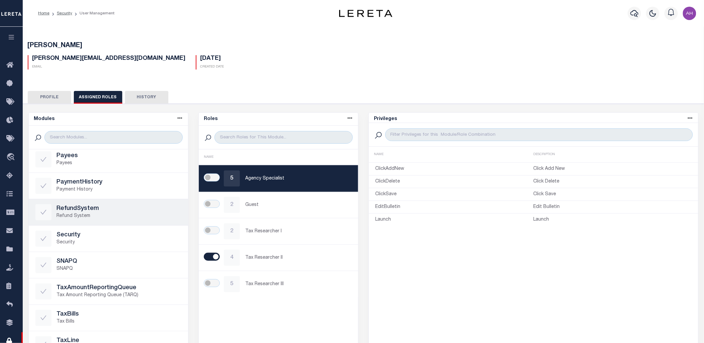
scroll to position [333, 0]
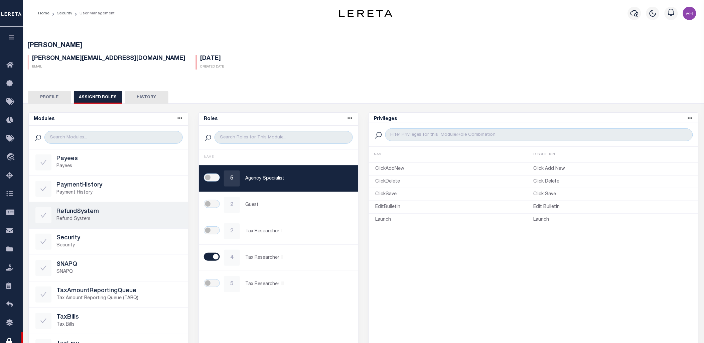
click at [91, 211] on h5 "RefundSystem" at bounding box center [119, 211] width 125 height 7
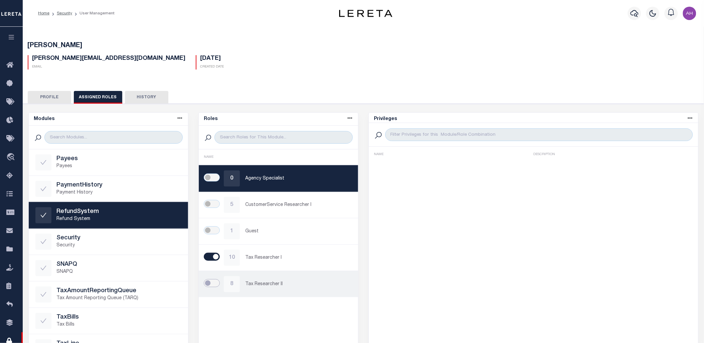
click at [214, 283] on input "checkbox" at bounding box center [212, 283] width 16 height 8
checkbox input "true"
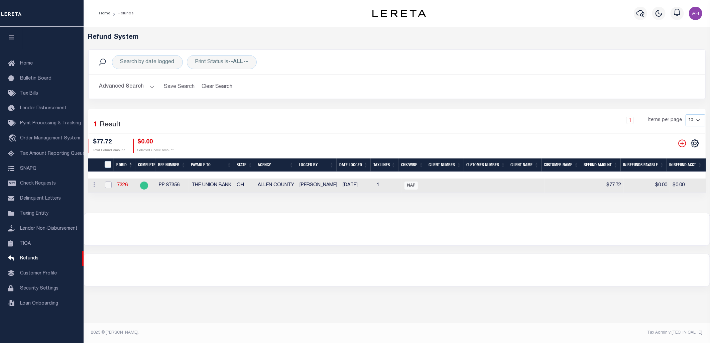
click at [108, 186] on input "checkbox" at bounding box center [108, 184] width 7 height 7
checkbox input "true"
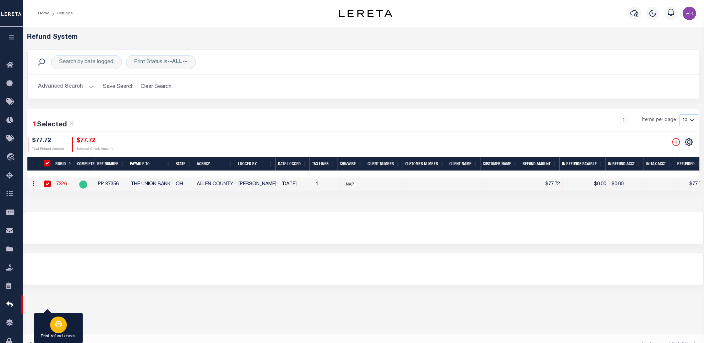
click at [56, 322] on icon "button" at bounding box center [58, 324] width 8 height 8
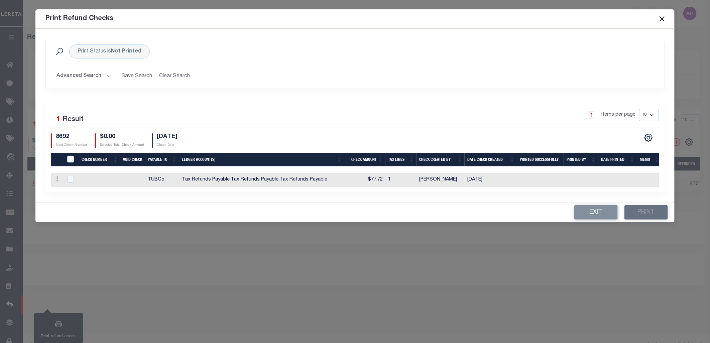
click at [145, 175] on td "TUBCo" at bounding box center [162, 180] width 34 height 14
checkbox input "true"
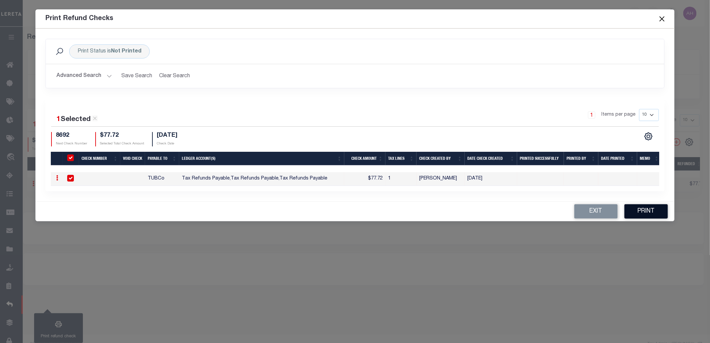
click at [645, 216] on button "Print" at bounding box center [645, 211] width 43 height 14
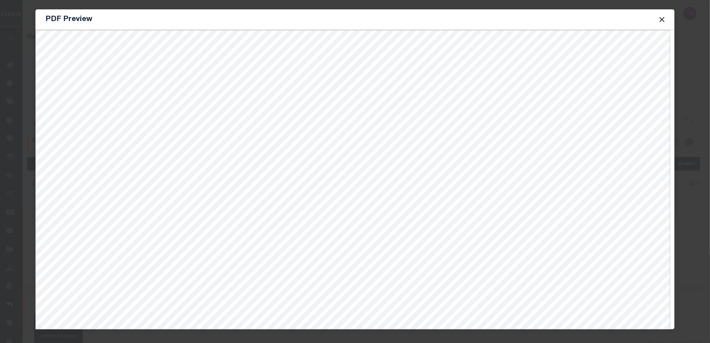
click at [660, 19] on button "Close" at bounding box center [662, 19] width 9 height 9
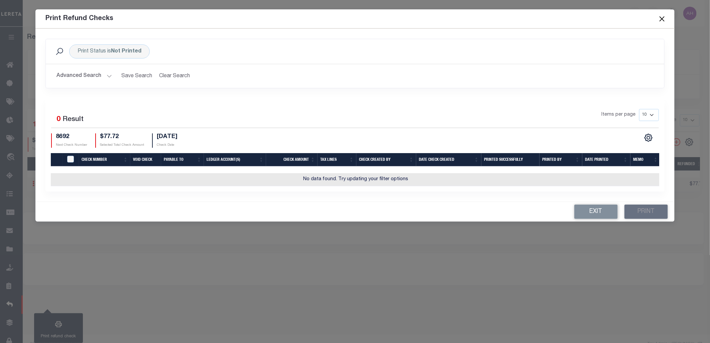
click at [662, 18] on button "Close" at bounding box center [662, 18] width 9 height 9
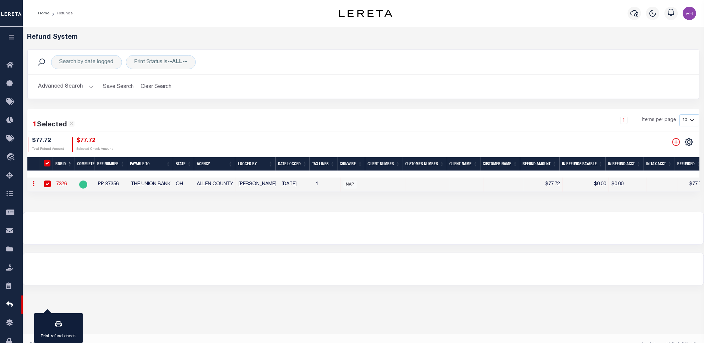
click at [71, 82] on button "Advanced Search" at bounding box center [65, 86] width 55 height 13
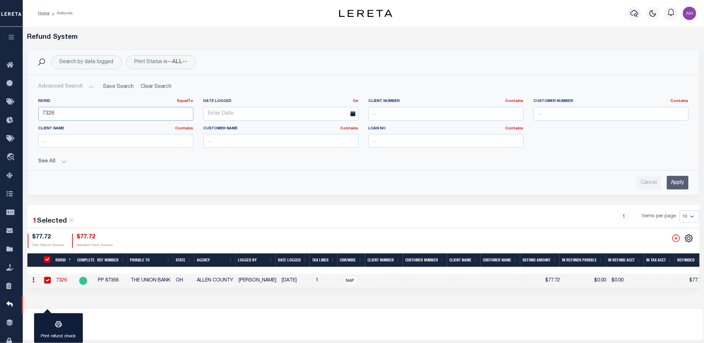
click at [45, 114] on input "7326" at bounding box center [115, 114] width 155 height 14
paste input "81"
type input "7381"
click at [673, 181] on input "Apply" at bounding box center [678, 183] width 22 height 14
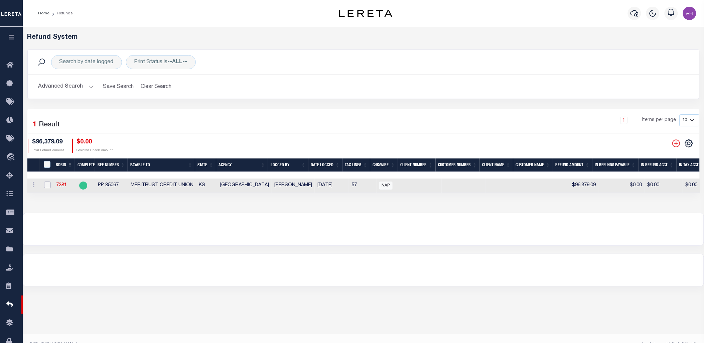
click at [47, 183] on input "checkbox" at bounding box center [47, 184] width 7 height 7
checkbox input "true"
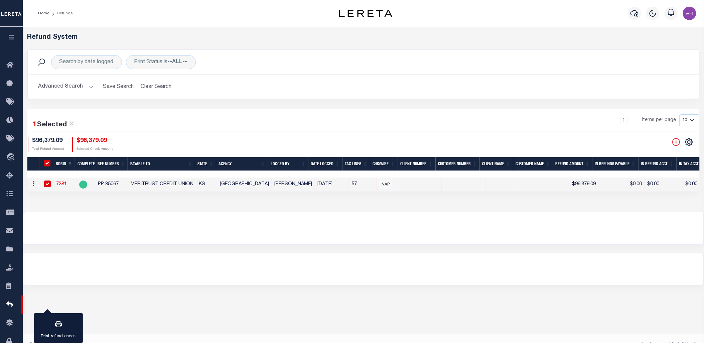
checkbox input "true"
click at [62, 328] on icon "button" at bounding box center [58, 324] width 8 height 8
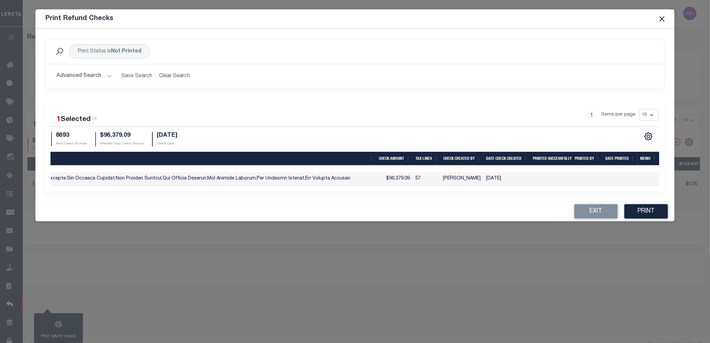
checkbox input "true"
click at [662, 210] on button "Print" at bounding box center [645, 211] width 43 height 14
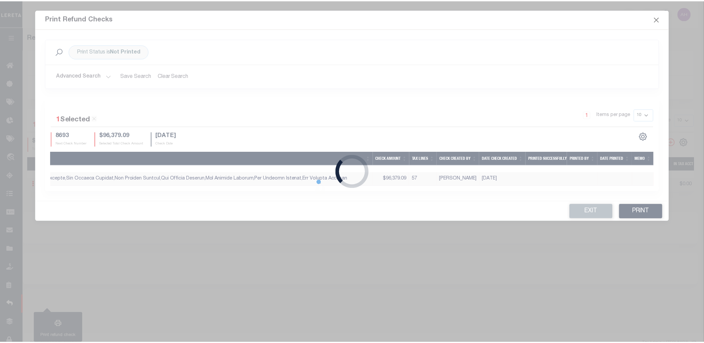
scroll to position [0, 1]
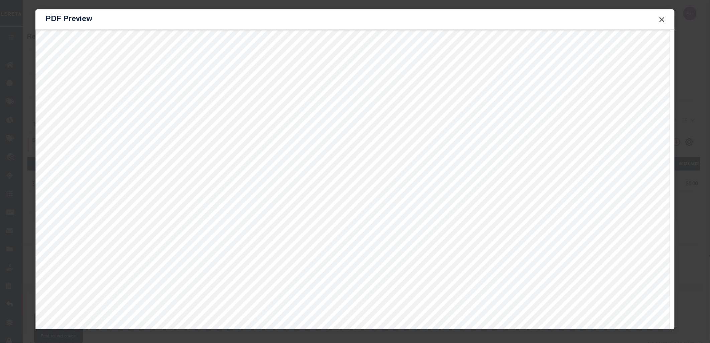
click at [662, 18] on button "Close" at bounding box center [662, 19] width 9 height 9
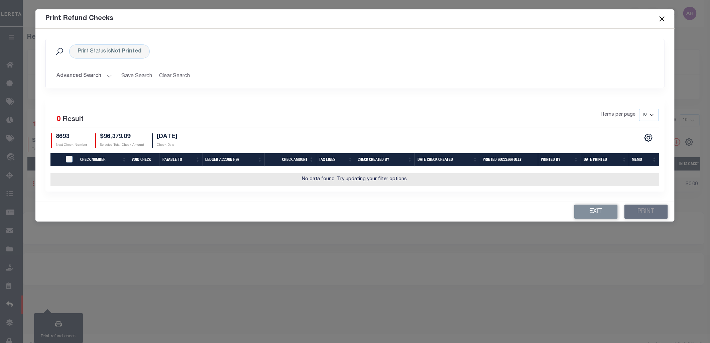
click at [663, 19] on button "Close" at bounding box center [662, 18] width 9 height 9
